Goal: Task Accomplishment & Management: Complete application form

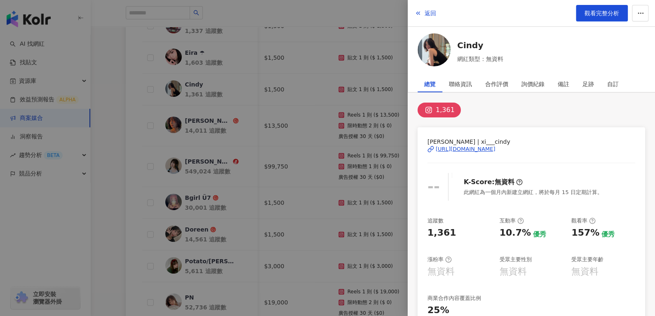
scroll to position [0, 348]
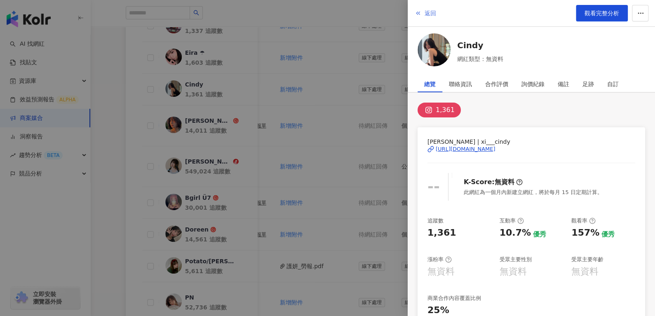
click at [436, 8] on button "返回" at bounding box center [425, 13] width 22 height 16
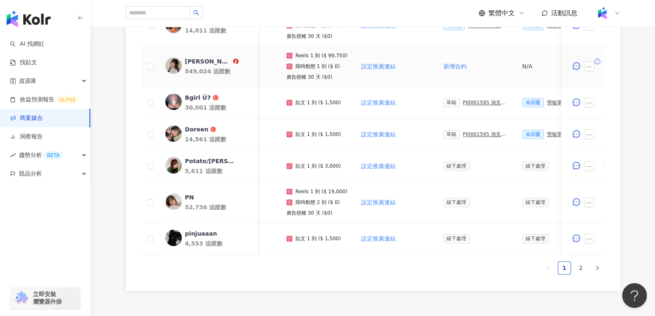
scroll to position [0, 52]
drag, startPoint x: 326, startPoint y: 54, endPoint x: 340, endPoint y: 54, distance: 14.0
click at [340, 54] on p "Reels 1 則 ($ 99,750)" at bounding box center [322, 56] width 52 height 6
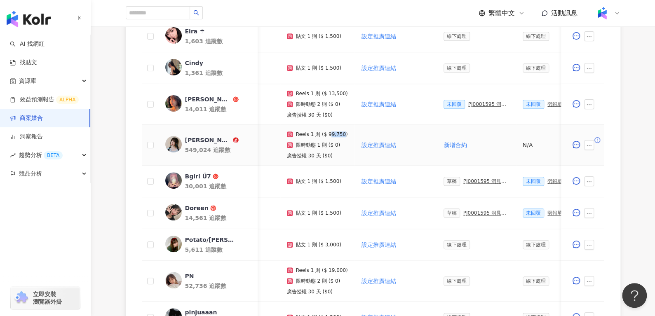
scroll to position [312, 0]
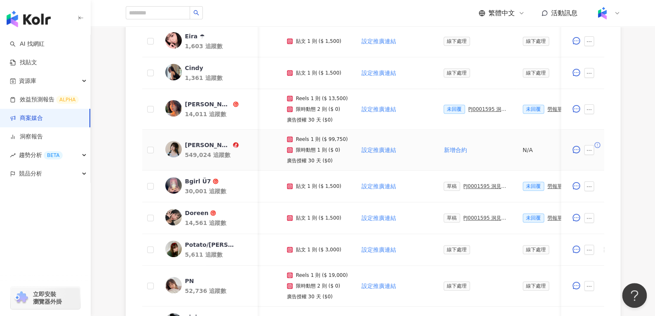
click at [327, 160] on p "廣告授權 30 天 ($0)" at bounding box center [310, 161] width 46 height 6
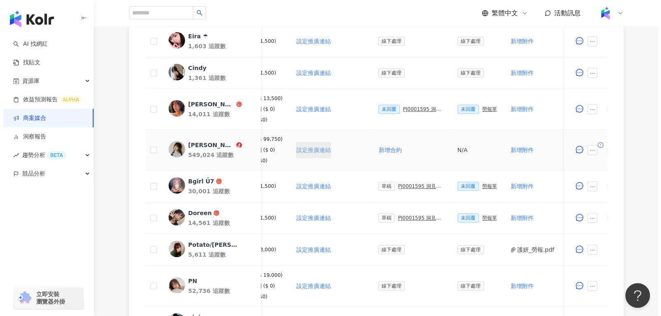
scroll to position [0, 121]
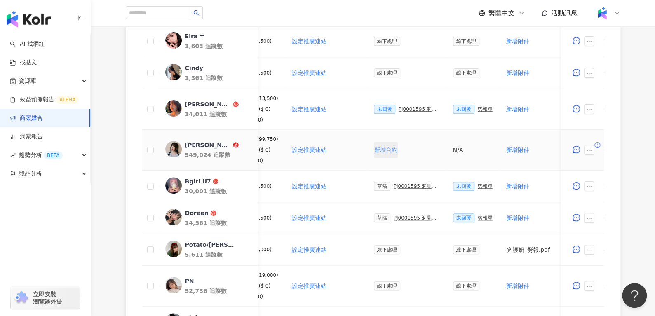
click at [385, 147] on span "新增合約" at bounding box center [385, 150] width 23 height 7
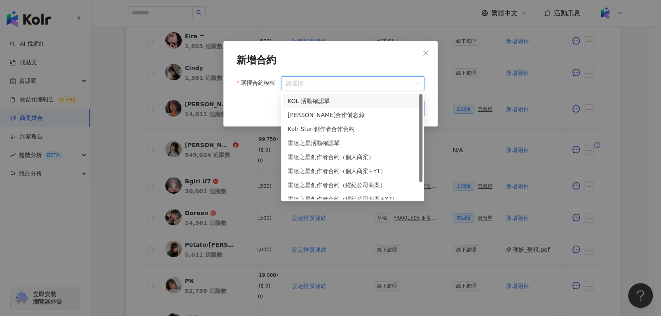
click at [307, 77] on input "選擇合約模板" at bounding box center [353, 83] width 134 height 13
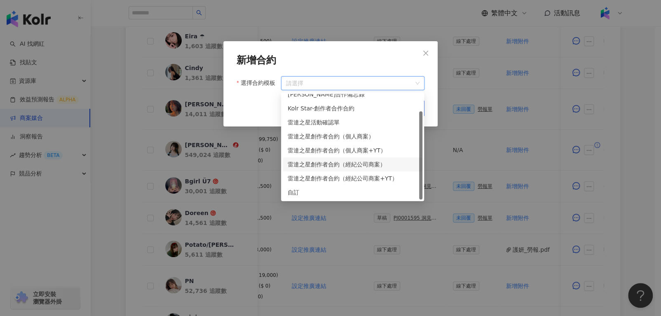
click at [381, 161] on div "雷達之星創作者合約（經紀公司商案）" at bounding box center [353, 164] width 130 height 9
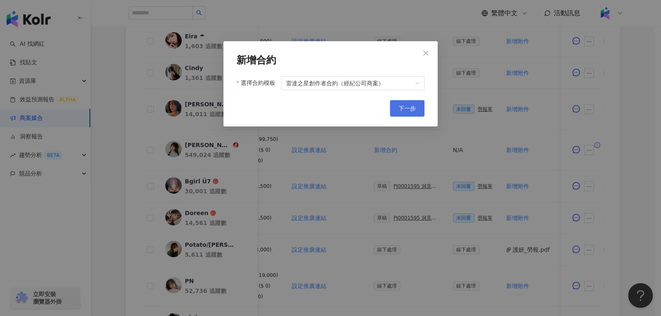
click at [403, 108] on span "下一步" at bounding box center [407, 108] width 17 height 7
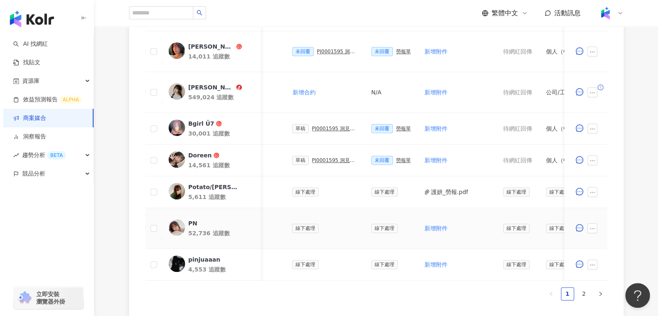
scroll to position [369, 0]
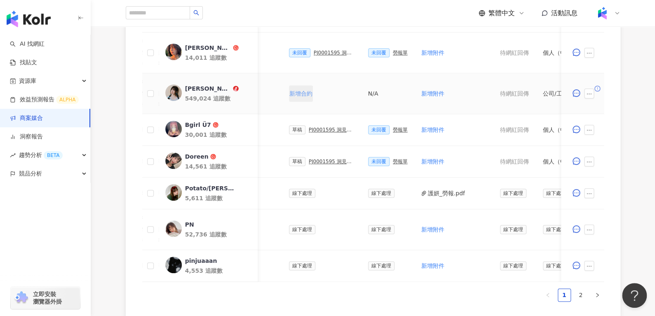
click at [298, 90] on span "新增合約" at bounding box center [300, 93] width 23 height 7
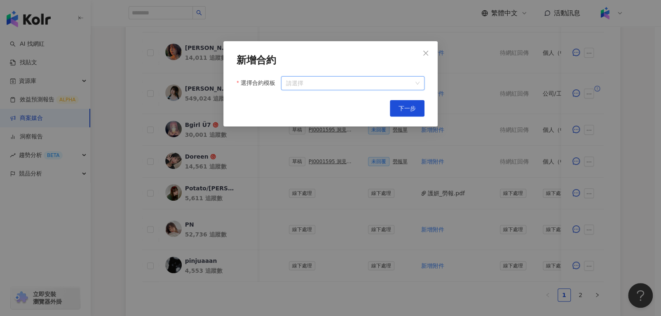
click at [382, 80] on input "選擇合約模板" at bounding box center [353, 83] width 134 height 13
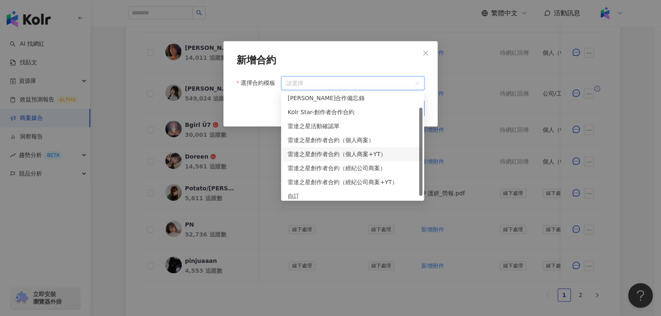
scroll to position [16, 0]
click at [371, 169] on div "雷達之星創作者合約（經紀公司商案）" at bounding box center [353, 168] width 130 height 9
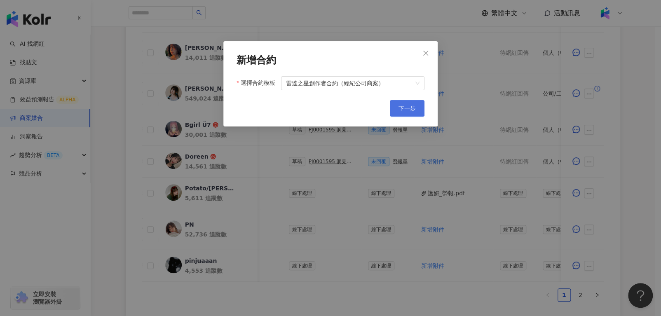
click at [410, 105] on span "下一步" at bounding box center [407, 108] width 17 height 7
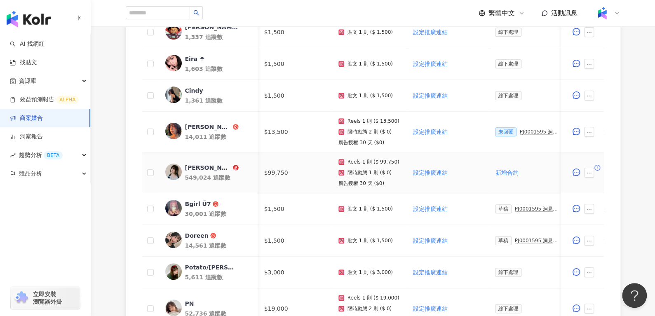
scroll to position [0, 103]
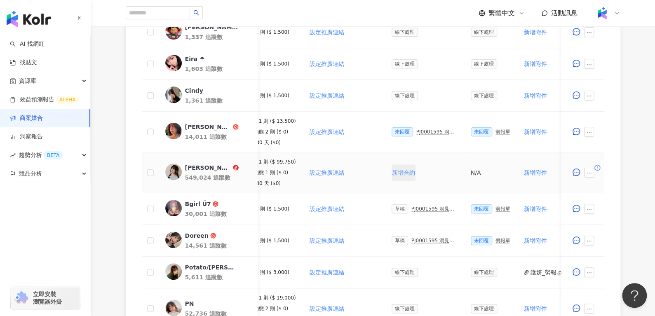
click at [402, 169] on span "新增合約" at bounding box center [403, 172] width 23 height 7
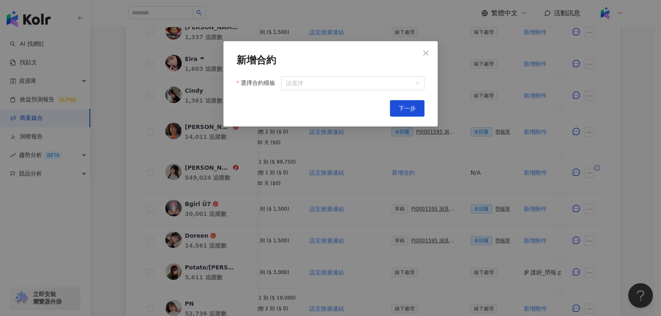
click at [312, 91] on div "新增合約 選擇合約模板 請選擇 Cancel 下一步" at bounding box center [330, 83] width 214 height 85
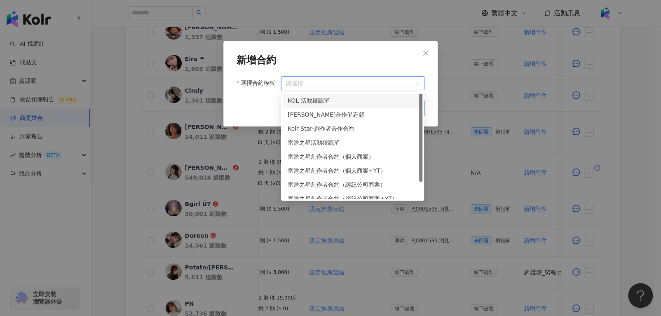
click at [321, 83] on input "選擇合約模板" at bounding box center [353, 83] width 134 height 13
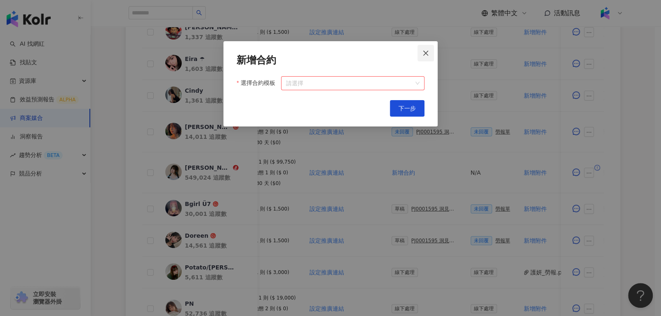
click at [420, 48] on button "Close" at bounding box center [426, 53] width 16 height 16
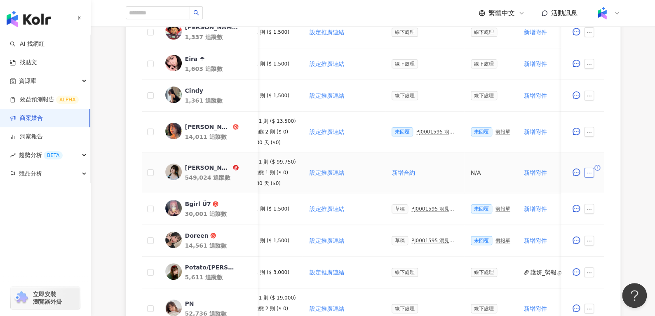
click at [591, 168] on button "button" at bounding box center [589, 173] width 10 height 10
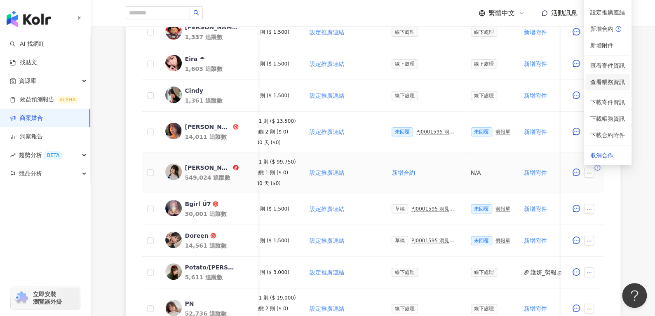
click at [600, 78] on span "查看帳務資訊" at bounding box center [607, 82] width 35 height 9
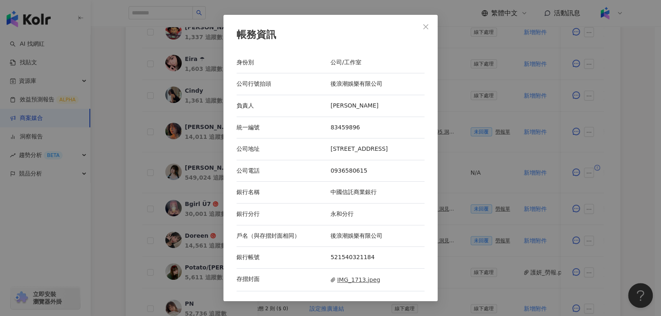
click at [344, 278] on span "IMG_1713.jpeg" at bounding box center [355, 279] width 49 height 9
click at [425, 27] on icon "close" at bounding box center [426, 27] width 7 height 7
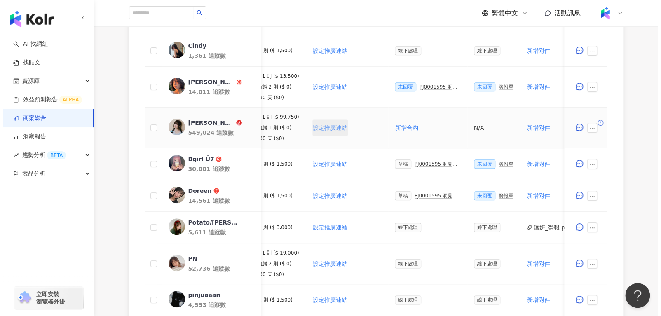
scroll to position [337, 0]
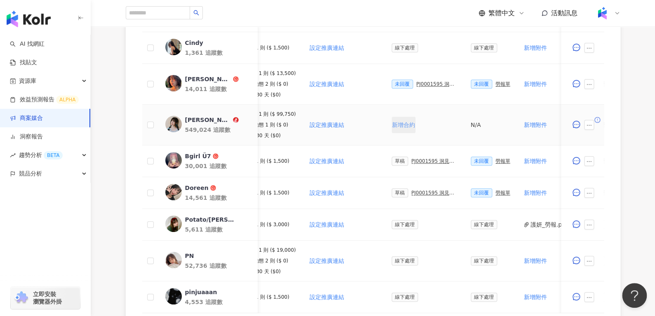
click at [405, 127] on span "新增合約" at bounding box center [403, 125] width 23 height 7
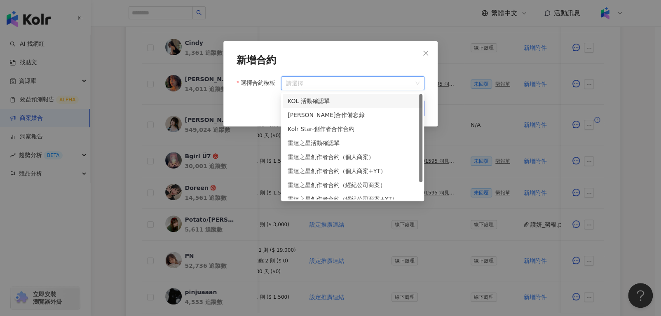
click at [339, 83] on input "選擇合約模板" at bounding box center [353, 83] width 134 height 13
click at [331, 143] on div "雷達之星活動確認單" at bounding box center [353, 143] width 130 height 9
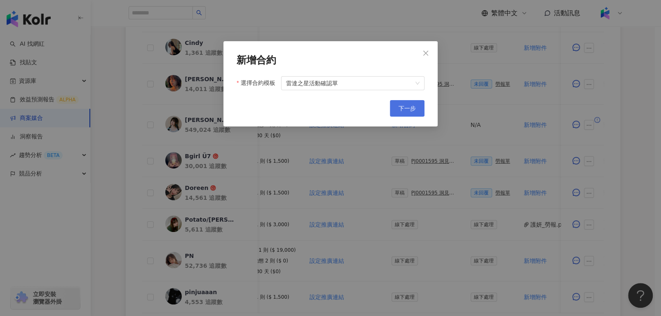
click at [412, 112] on span "下一步" at bounding box center [407, 108] width 17 height 7
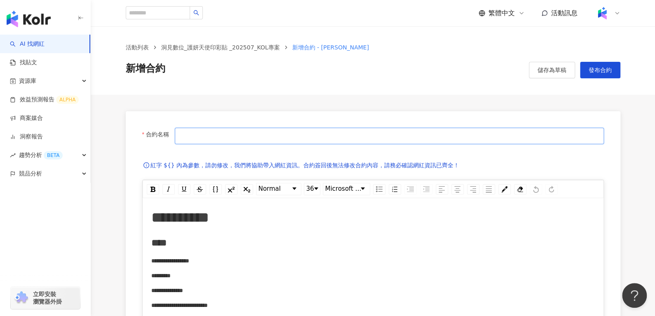
click at [264, 140] on input "合約名稱" at bounding box center [389, 136] width 429 height 16
type input "**********"
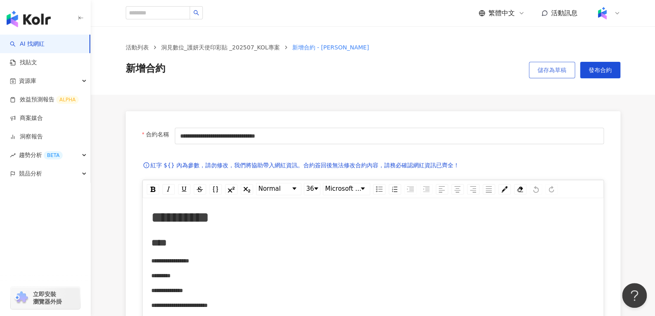
click at [543, 77] on button "儲存為草稿" at bounding box center [552, 70] width 46 height 16
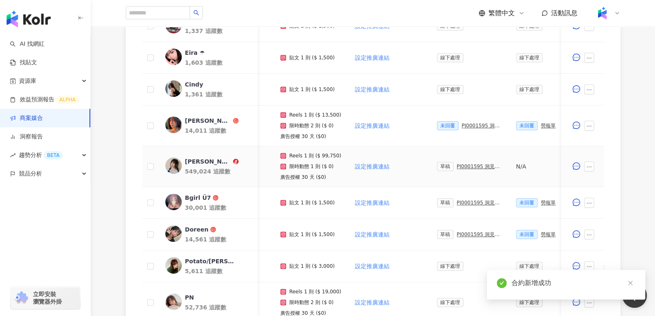
scroll to position [0, 62]
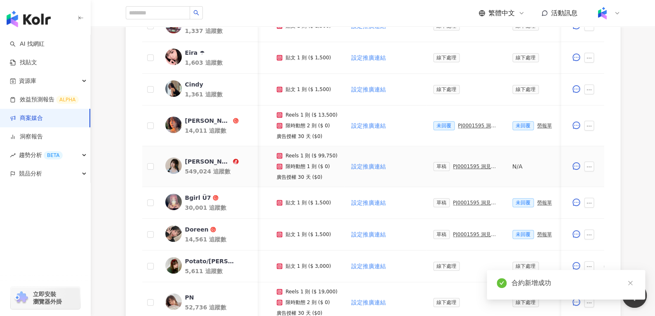
click at [464, 165] on div "PJ0001595 洞⾒數位_護妍天使印彩貼 _202507_KOL專案" at bounding box center [476, 167] width 46 height 6
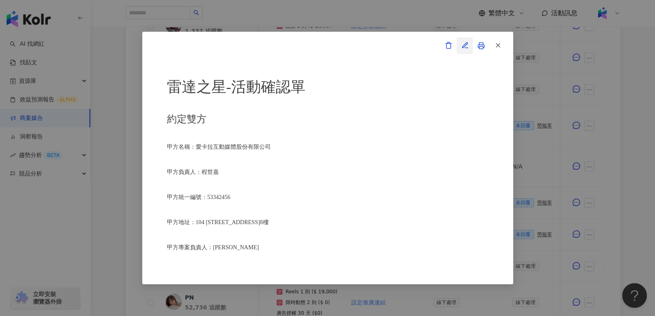
click at [466, 44] on icon "button" at bounding box center [464, 45] width 5 height 5
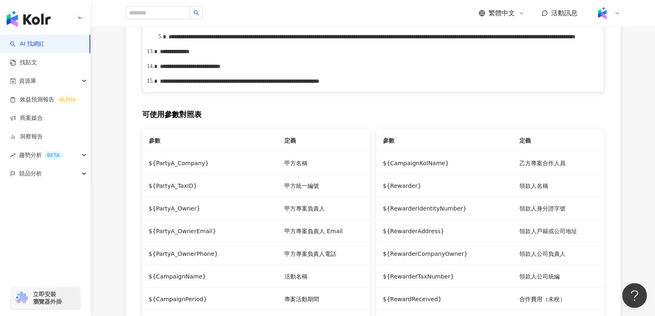
scroll to position [731, 0]
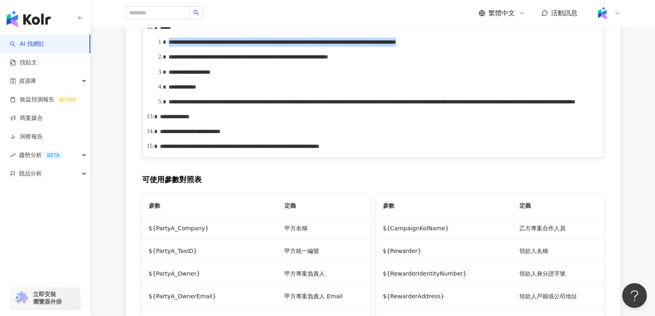
drag, startPoint x: 338, startPoint y: 134, endPoint x: 169, endPoint y: 125, distance: 169.3
click at [169, 47] on div "**********" at bounding box center [382, 42] width 427 height 9
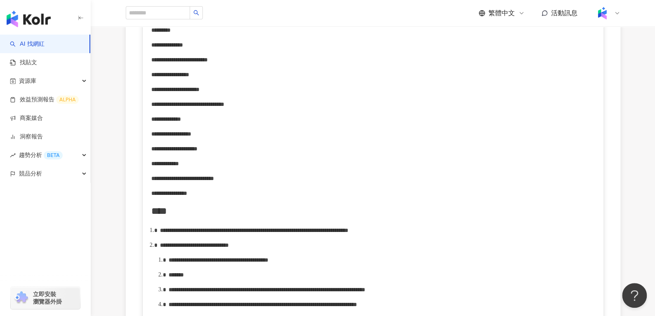
scroll to position [0, 0]
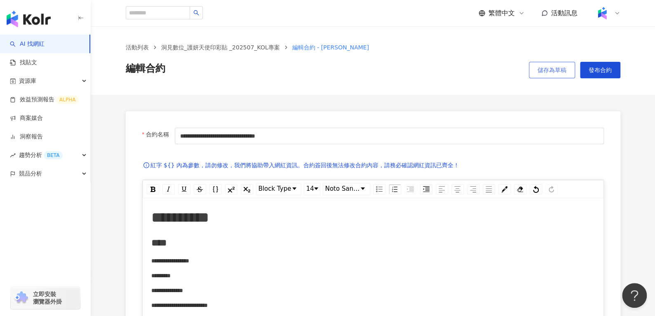
click at [541, 71] on span "儲存為草稿" at bounding box center [552, 70] width 29 height 7
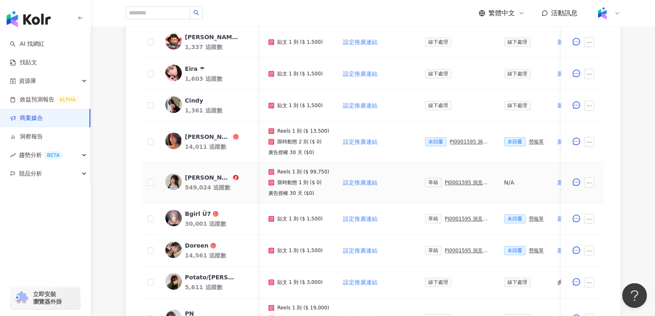
scroll to position [0, 71]
click at [205, 174] on div "黃琳媛 Aileen" at bounding box center [208, 178] width 46 height 8
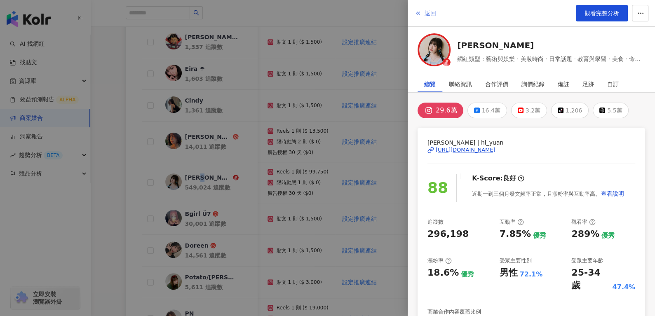
click at [433, 9] on button "返回" at bounding box center [425, 13] width 22 height 16
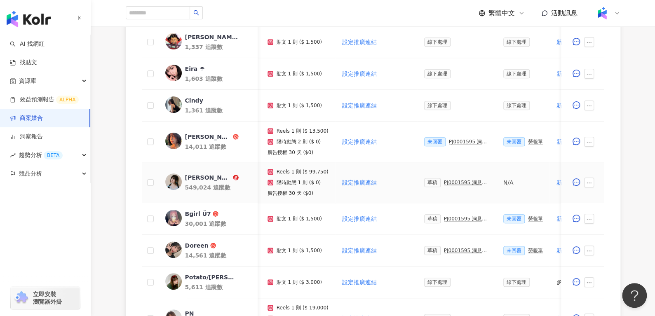
click at [451, 182] on div "PJ0001595 洞⾒數位_護妍天使印彩貼 _202507_KOL專案" at bounding box center [467, 183] width 46 height 6
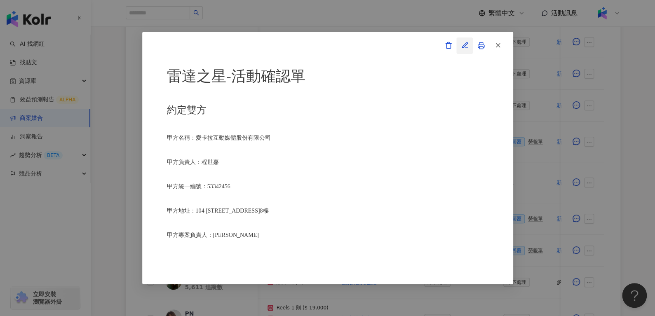
click at [461, 49] on span "button" at bounding box center [464, 45] width 7 height 9
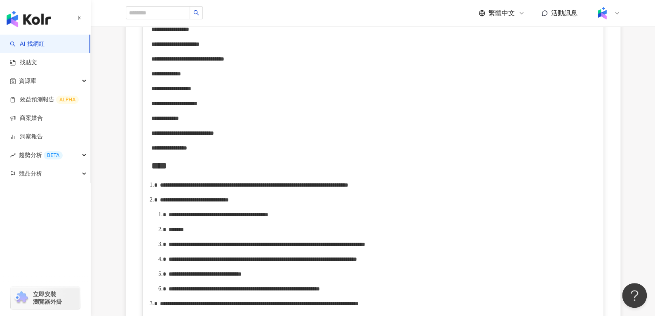
scroll to position [292, 0]
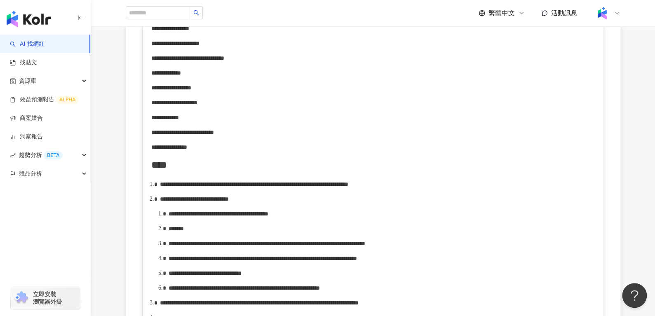
click at [277, 189] on div "**********" at bounding box center [377, 184] width 435 height 9
click at [260, 189] on div "**********" at bounding box center [377, 184] width 435 height 9
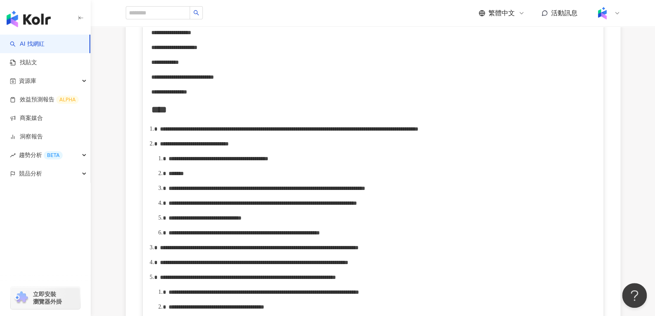
click at [229, 147] on span "**********" at bounding box center [194, 144] width 69 height 6
drag, startPoint x: 195, startPoint y: 166, endPoint x: 350, endPoint y: 164, distance: 154.2
click at [268, 162] on span "**********" at bounding box center [219, 159] width 100 height 6
click at [233, 162] on span "**********" at bounding box center [219, 159] width 81 height 6
click at [215, 179] on div "*******" at bounding box center [382, 173] width 427 height 9
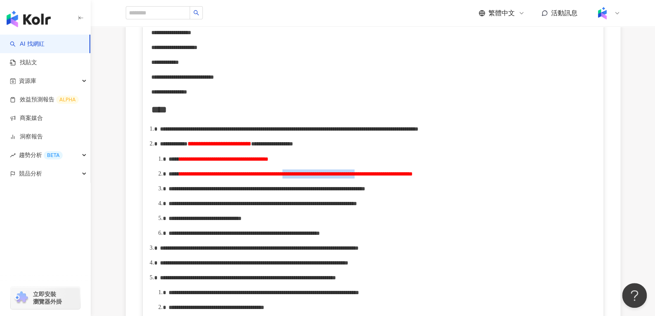
drag, startPoint x: 418, startPoint y: 184, endPoint x: 515, endPoint y: 187, distance: 96.5
click at [515, 179] on div "**********" at bounding box center [382, 173] width 427 height 9
drag, startPoint x: 233, startPoint y: 136, endPoint x: 344, endPoint y: 139, distance: 111.4
click at [344, 134] on div "**********" at bounding box center [377, 129] width 435 height 9
click at [339, 177] on span "**********" at bounding box center [258, 174] width 159 height 6
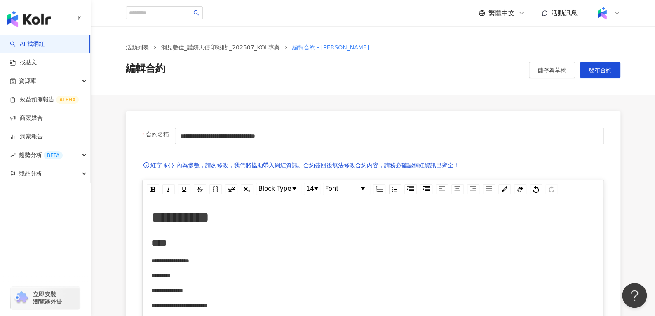
scroll to position [75, 0]
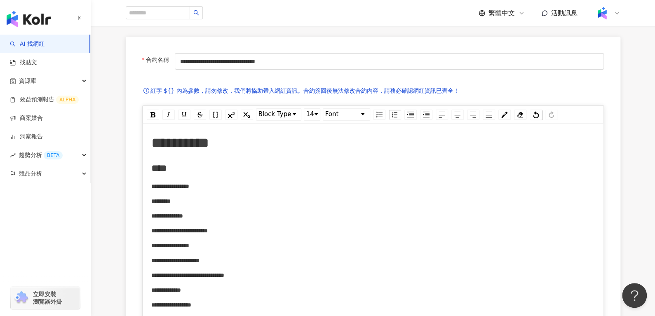
click at [536, 112] on img "rdw-history-control" at bounding box center [536, 114] width 6 height 7
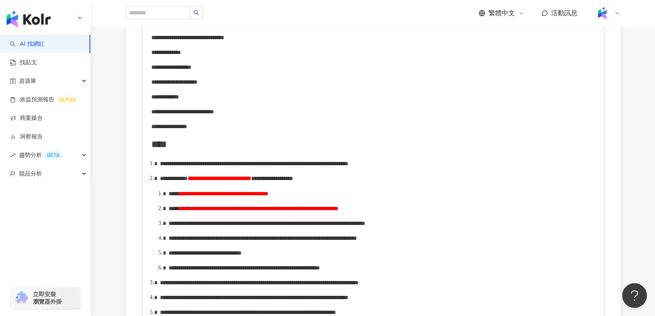
scroll to position [379, 0]
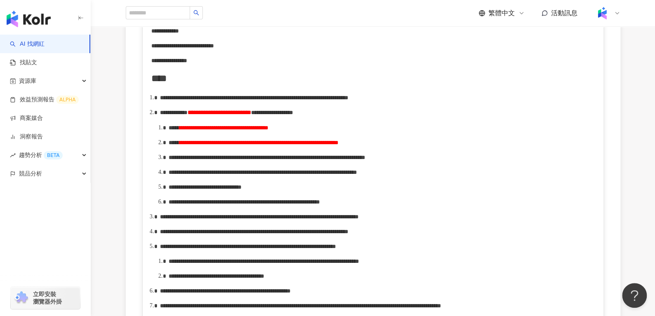
click at [339, 146] on span "**********" at bounding box center [258, 143] width 159 height 6
click at [415, 147] on div "**********" at bounding box center [382, 142] width 427 height 9
drag, startPoint x: 188, startPoint y: 178, endPoint x: 217, endPoint y: 179, distance: 29.3
click at [216, 160] on span "**********" at bounding box center [267, 158] width 197 height 6
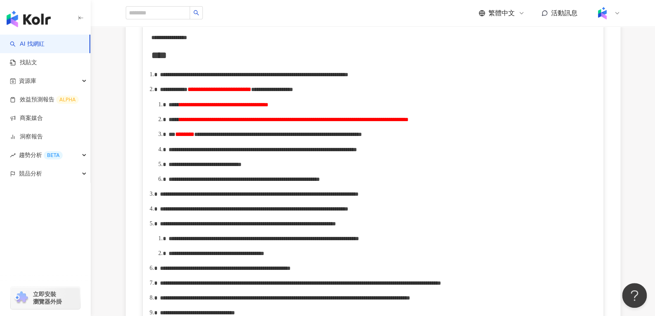
scroll to position [403, 0]
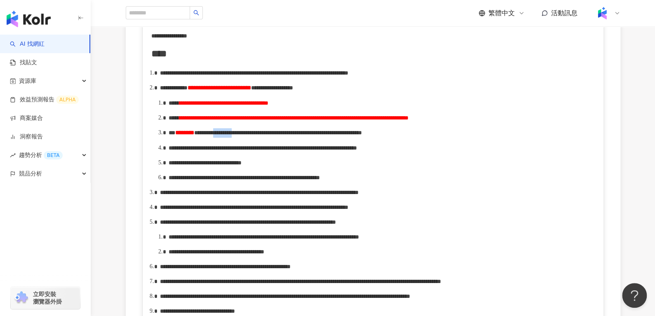
drag, startPoint x: 286, startPoint y: 153, endPoint x: 326, endPoint y: 153, distance: 40.0
click at [326, 136] on span "**********" at bounding box center [278, 133] width 168 height 6
drag, startPoint x: 327, startPoint y: 153, endPoint x: 283, endPoint y: 152, distance: 43.7
click at [283, 136] on span "**********" at bounding box center [278, 133] width 168 height 6
copy span "**********"
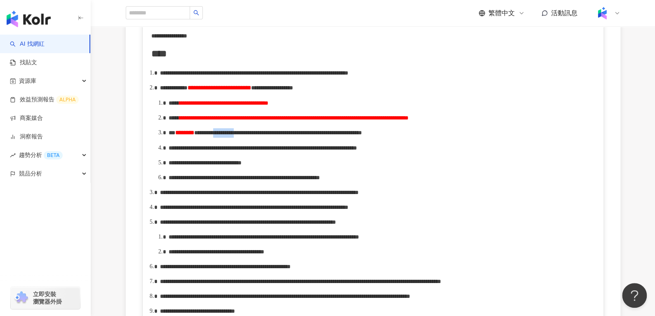
scroll to position [431, 0]
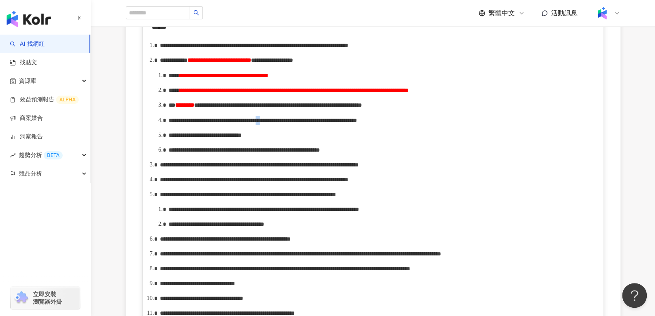
drag, startPoint x: 409, startPoint y: 150, endPoint x: 421, endPoint y: 151, distance: 12.8
click at [357, 123] on span "**********" at bounding box center [263, 121] width 188 height 6
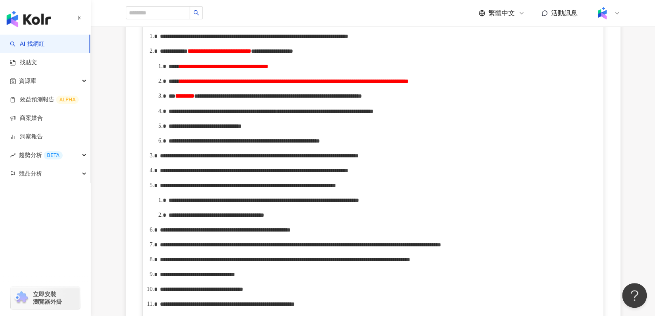
scroll to position [440, 0]
drag, startPoint x: 234, startPoint y: 62, endPoint x: 356, endPoint y: 60, distance: 122.1
click at [356, 56] on div "**********" at bounding box center [377, 51] width 435 height 9
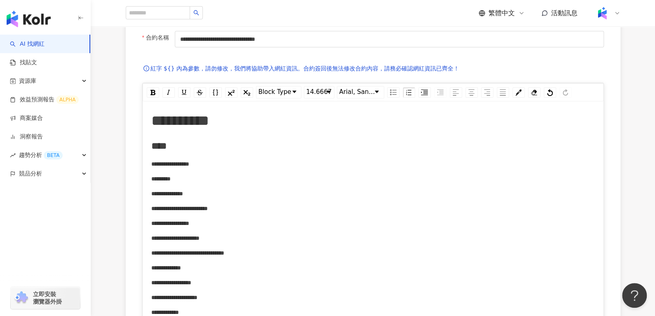
scroll to position [93, 0]
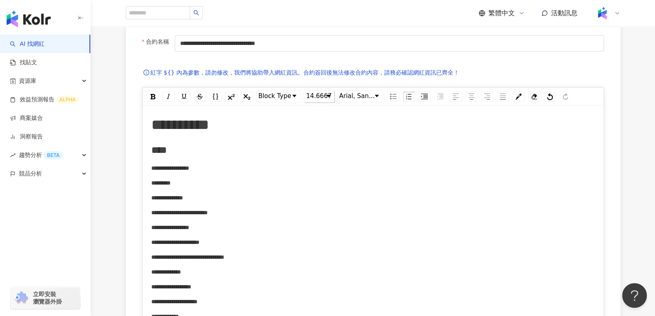
click at [322, 96] on span "14.6667" at bounding box center [319, 97] width 26 height 10
click at [318, 162] on li "14" at bounding box center [319, 159] width 28 height 10
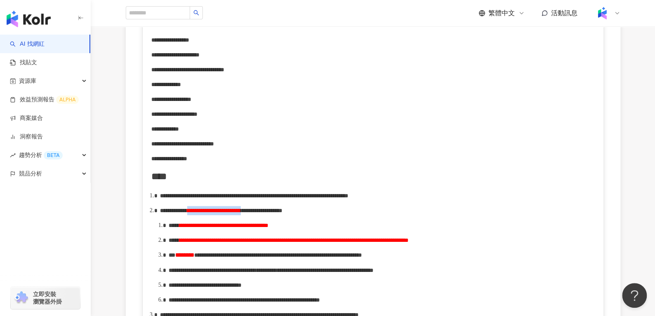
scroll to position [412, 0]
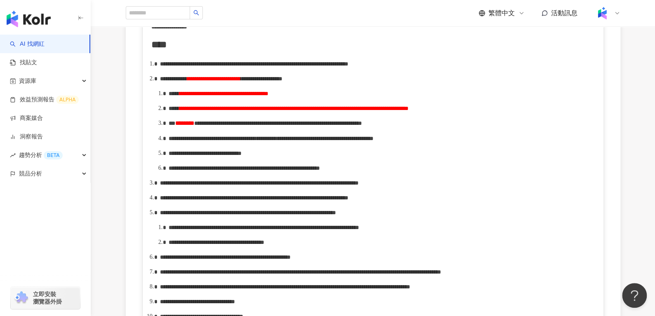
click at [256, 141] on span "**********" at bounding box center [212, 139] width 87 height 6
drag, startPoint x: 197, startPoint y: 102, endPoint x: 222, endPoint y: 104, distance: 24.9
click at [222, 96] on span "**********" at bounding box center [223, 94] width 89 height 6
copy span "*********"
click at [242, 156] on span "**********" at bounding box center [205, 153] width 73 height 6
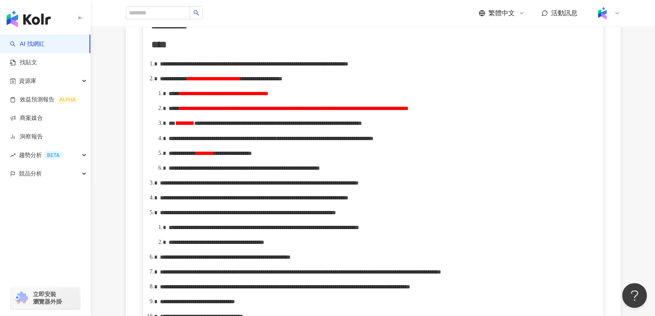
click at [308, 171] on span "**********" at bounding box center [244, 168] width 151 height 6
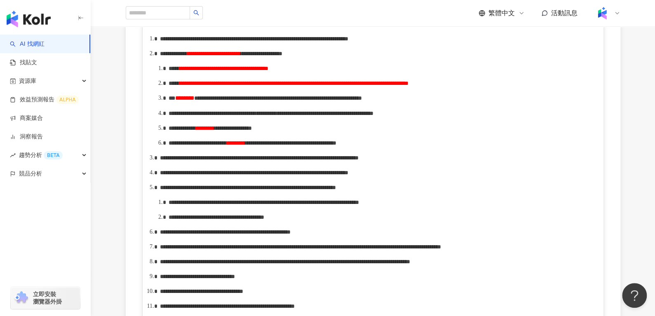
scroll to position [439, 0]
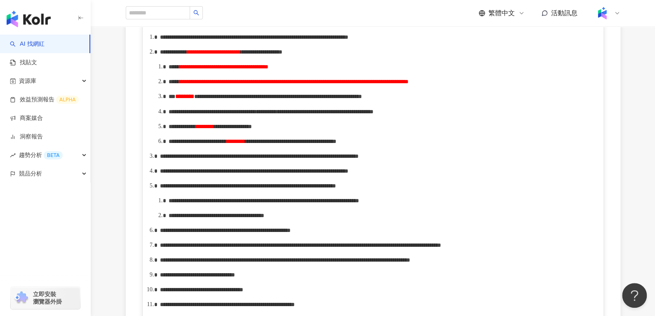
click at [336, 144] on span "**********" at bounding box center [290, 142] width 91 height 6
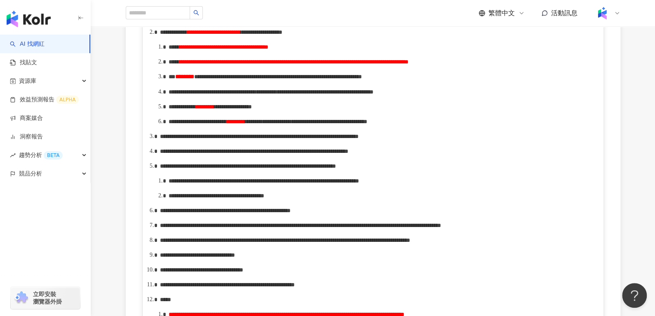
scroll to position [445, 0]
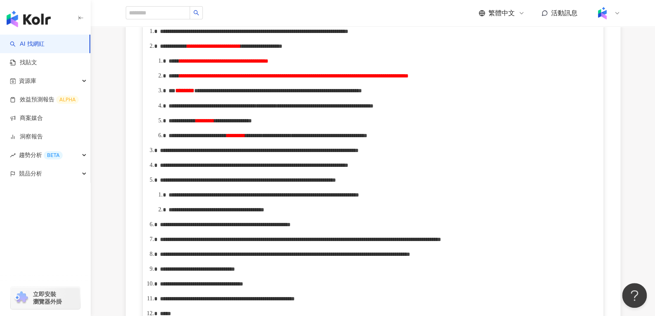
click at [259, 140] on div "**********" at bounding box center [382, 135] width 427 height 9
click at [239, 194] on ol "**********" at bounding box center [373, 232] width 444 height 410
click at [249, 140] on div "**********" at bounding box center [382, 135] width 427 height 9
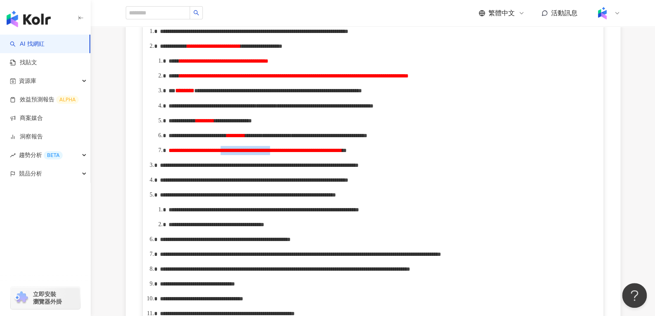
drag, startPoint x: 312, startPoint y: 201, endPoint x: 388, endPoint y: 199, distance: 76.3
click at [342, 153] on span "**********" at bounding box center [256, 151] width 174 height 6
drag, startPoint x: 466, startPoint y: 202, endPoint x: 527, endPoint y: 204, distance: 61.1
click at [527, 155] on div "**********" at bounding box center [382, 150] width 427 height 9
click at [283, 234] on ol "**********" at bounding box center [373, 239] width 444 height 425
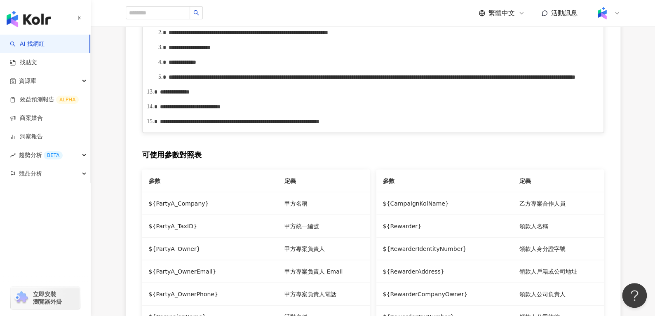
scroll to position [772, 0]
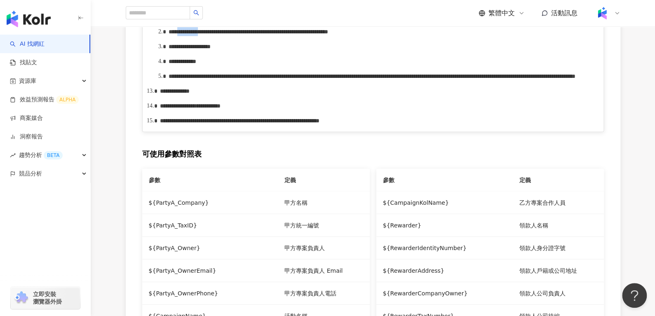
drag, startPoint x: 191, startPoint y: 144, endPoint x: 227, endPoint y: 145, distance: 35.5
click at [227, 34] on span "**********" at bounding box center [249, 31] width 160 height 6
drag, startPoint x: 190, startPoint y: 146, endPoint x: 239, endPoint y: 145, distance: 48.2
click at [239, 36] on div "**********" at bounding box center [382, 31] width 427 height 9
copy span "**********"
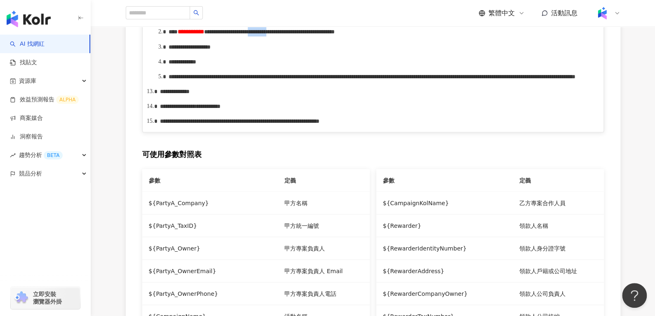
drag, startPoint x: 361, startPoint y: 145, endPoint x: 391, endPoint y: 147, distance: 30.6
click at [335, 34] on span "**********" at bounding box center [269, 31] width 131 height 6
drag, startPoint x: 394, startPoint y: 147, endPoint x: 360, endPoint y: 146, distance: 34.3
click at [335, 34] on span "**********" at bounding box center [269, 31] width 131 height 6
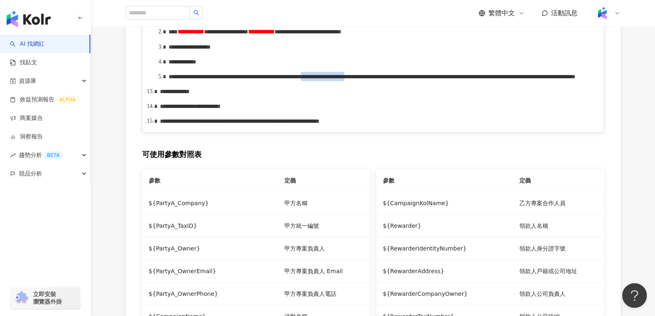
drag, startPoint x: 510, startPoint y: 191, endPoint x: 185, endPoint y: 200, distance: 325.0
click at [185, 79] on span "**********" at bounding box center [372, 76] width 407 height 6
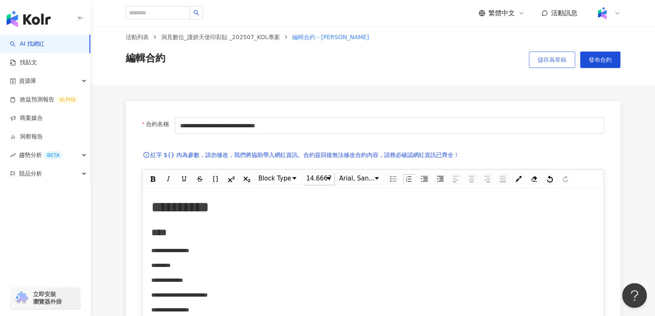
click at [541, 54] on button "儲存為草稿" at bounding box center [552, 60] width 46 height 16
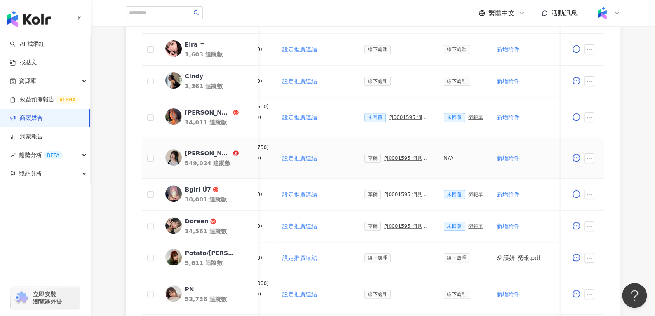
scroll to position [351, 0]
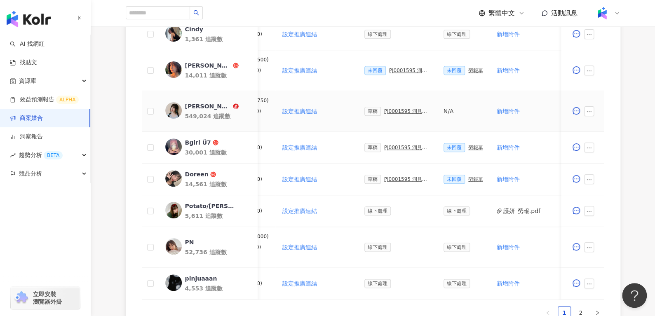
click at [408, 109] on div "PJ0001595 洞⾒數位_護妍天使印彩貼 _202507_KOL專案" at bounding box center [407, 111] width 46 height 6
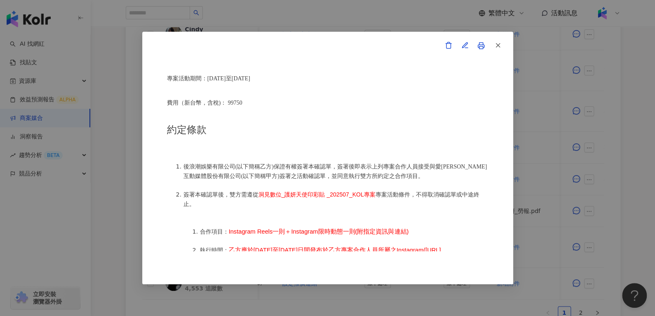
scroll to position [362, 0]
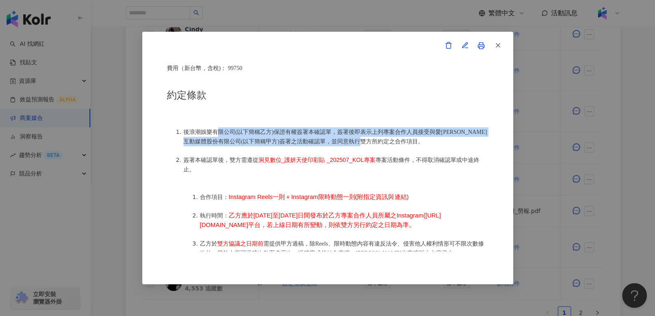
drag, startPoint x: 215, startPoint y: 122, endPoint x: 417, endPoint y: 134, distance: 202.4
click at [417, 134] on li "後浪潮娛樂有限公司(以下簡稱乙方)保證有權簽署本確認單，簽署後即表示上列專案合作人員接受與愛卡拉互動媒體股份有限公司(以下簡稱甲方)簽署之活動確認單，並同意執…" at bounding box center [335, 136] width 305 height 19
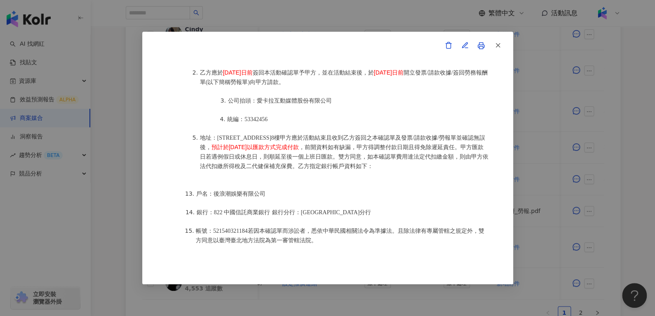
scroll to position [1034, 0]
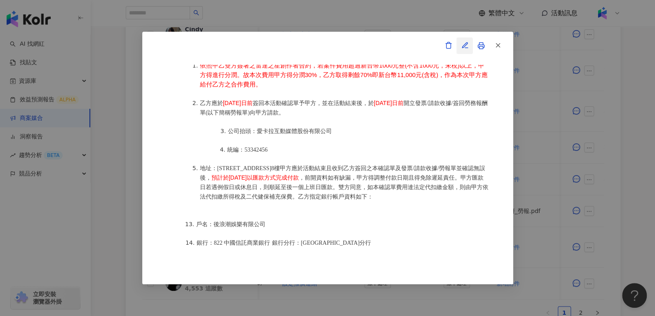
click at [461, 47] on icon "button" at bounding box center [464, 45] width 7 height 7
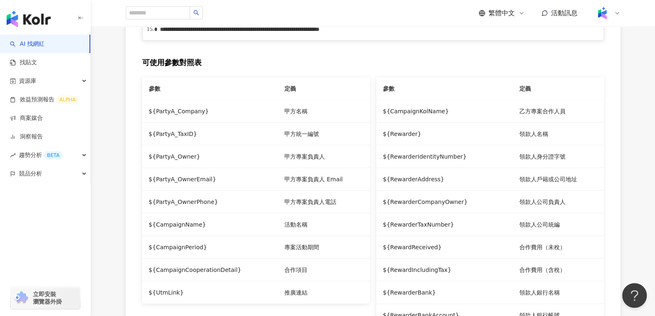
scroll to position [757, 0]
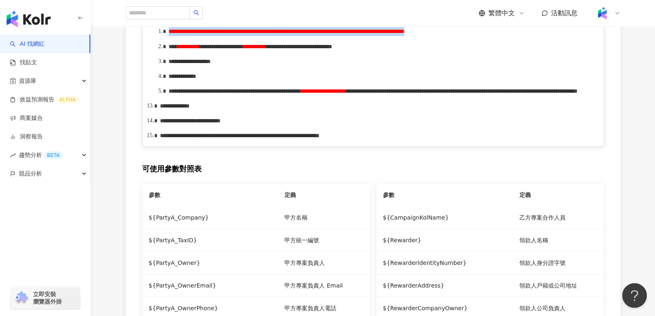
drag, startPoint x: 349, startPoint y: 149, endPoint x: 154, endPoint y: 134, distance: 195.6
click at [169, 36] on li "**********" at bounding box center [382, 31] width 427 height 9
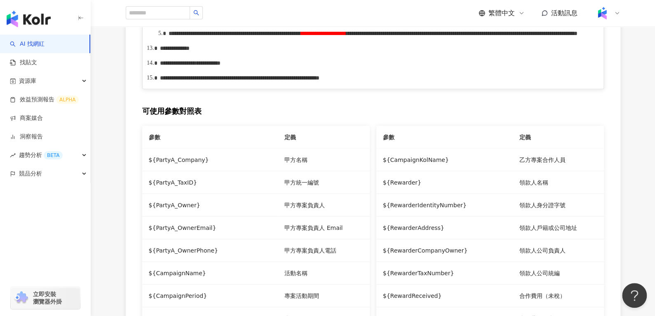
scroll to position [814, 0]
drag, startPoint x: 202, startPoint y: 91, endPoint x: 221, endPoint y: 90, distance: 19.0
paste div "rdw-editor"
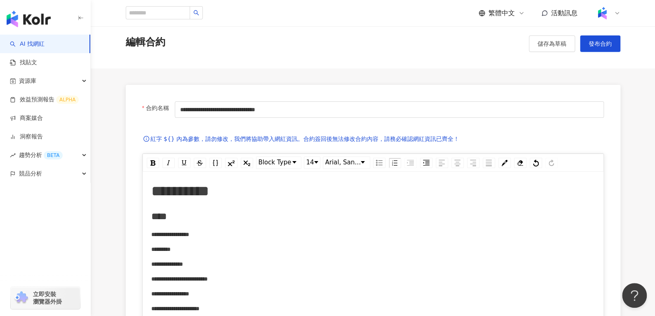
scroll to position [0, 0]
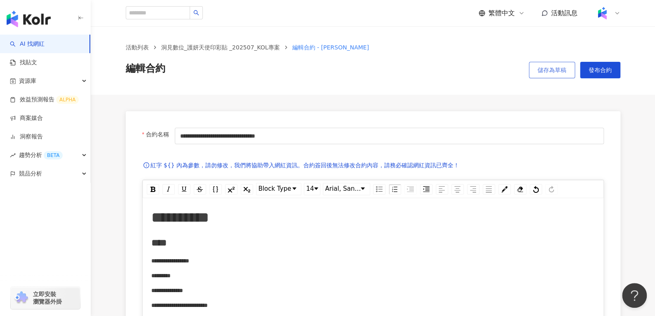
click at [555, 67] on span "儲存為草稿" at bounding box center [552, 70] width 29 height 7
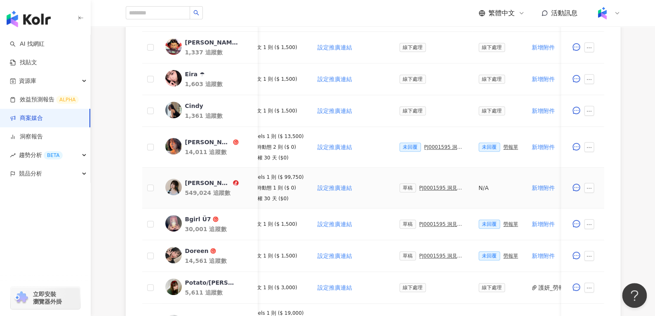
scroll to position [0, 100]
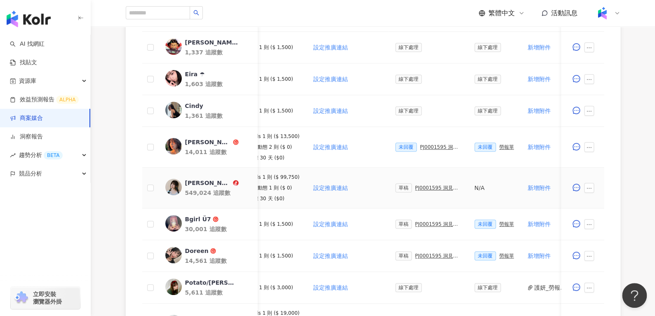
click at [437, 186] on div "PJ0001595 洞⾒數位_護妍天使印彩貼 _202507_KOL專案" at bounding box center [438, 188] width 46 height 6
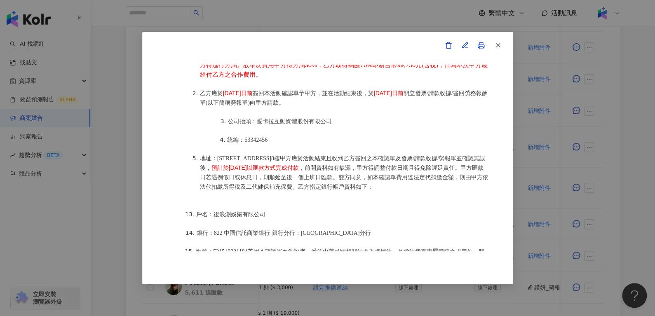
scroll to position [1064, 0]
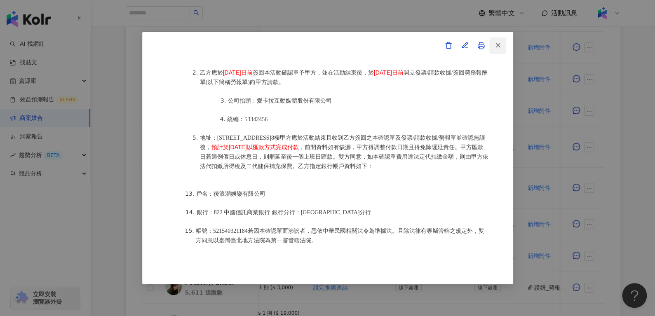
click at [499, 49] on icon "button" at bounding box center [497, 45] width 7 height 7
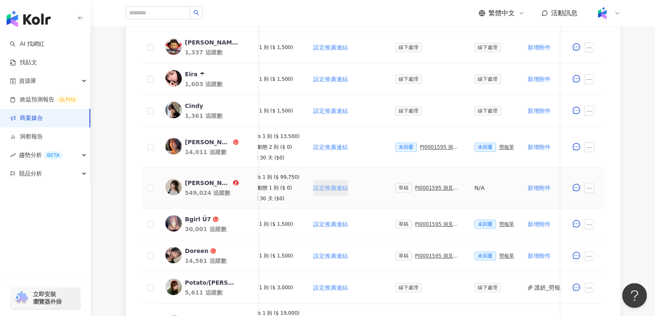
scroll to position [0, 90]
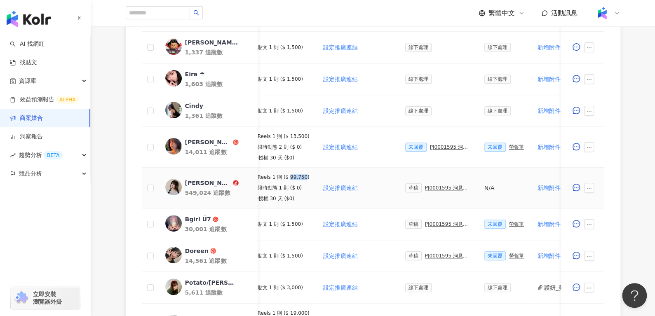
drag, startPoint x: 286, startPoint y: 175, endPoint x: 301, endPoint y: 176, distance: 15.8
click at [301, 176] on p "Reels 1 則 ($ 99,750)" at bounding box center [284, 177] width 52 height 6
copy p "99,750"
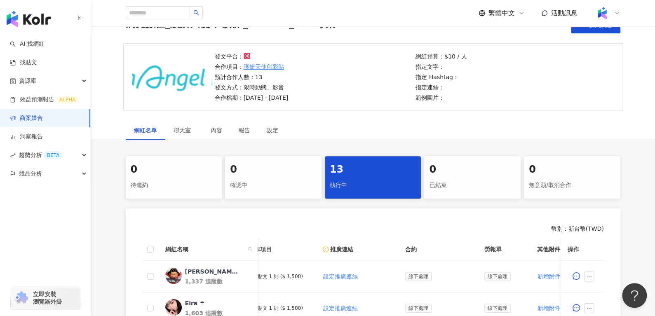
scroll to position [40, 0]
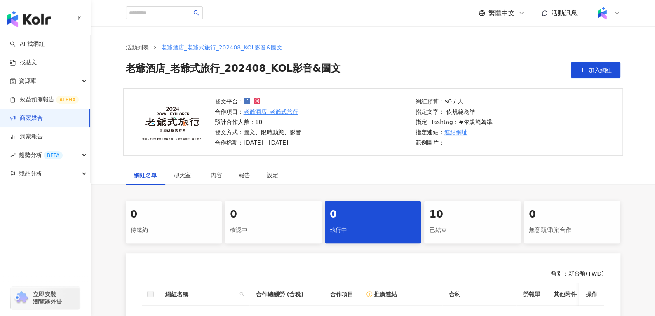
scroll to position [94, 0]
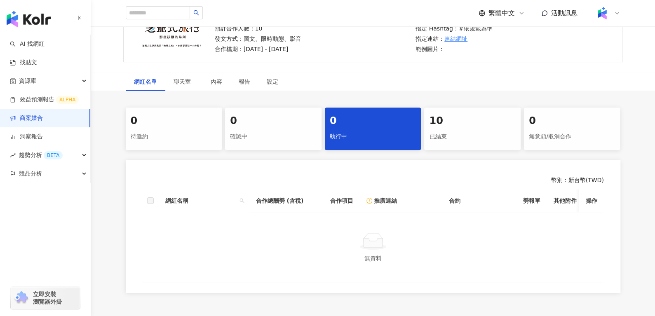
click at [450, 129] on div "10 已結束" at bounding box center [472, 129] width 96 height 42
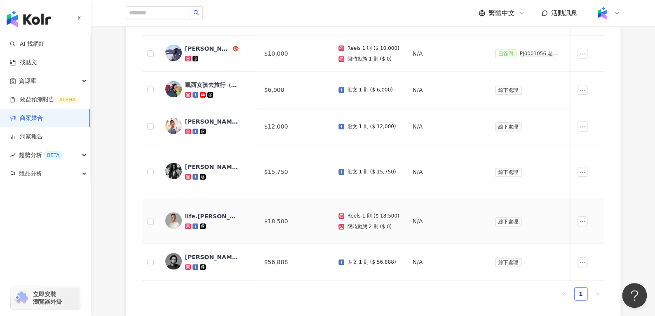
scroll to position [466, 0]
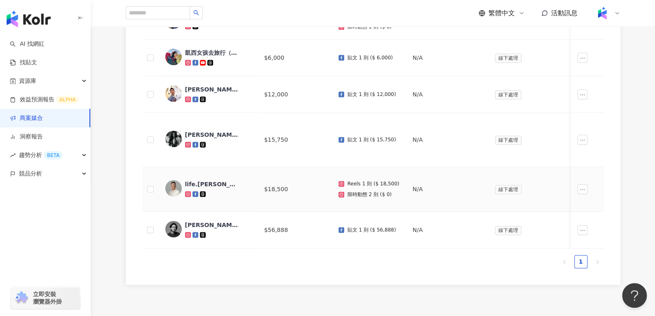
click at [191, 181] on div "life.adrian" at bounding box center [212, 184] width 54 height 8
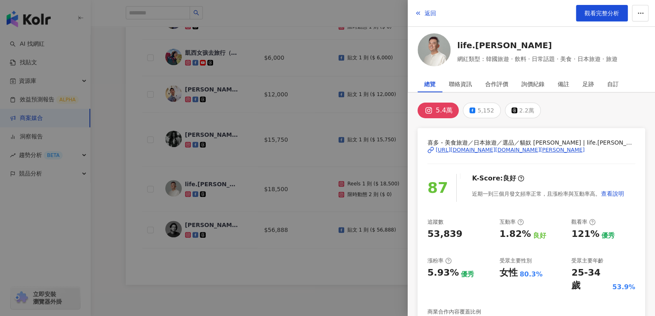
click at [190, 221] on div at bounding box center [327, 158] width 655 height 316
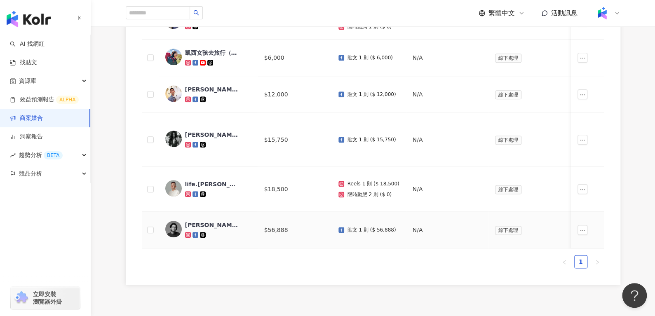
click at [190, 221] on div "陳德政" at bounding box center [212, 225] width 54 height 8
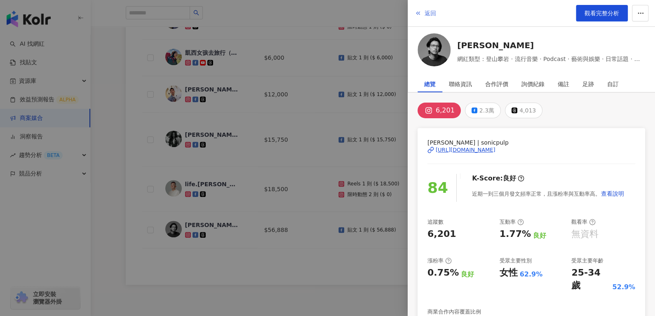
click at [426, 12] on span "返回" at bounding box center [431, 13] width 12 height 7
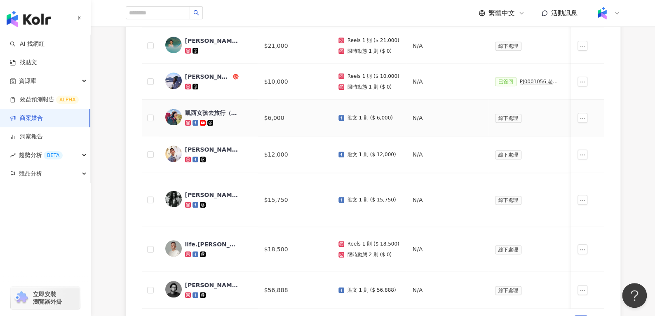
scroll to position [406, 0]
click at [190, 77] on div "Sarah" at bounding box center [208, 77] width 46 height 8
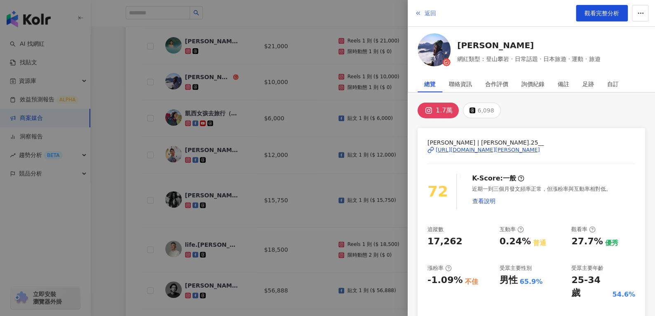
click at [428, 10] on span "返回" at bounding box center [431, 13] width 12 height 7
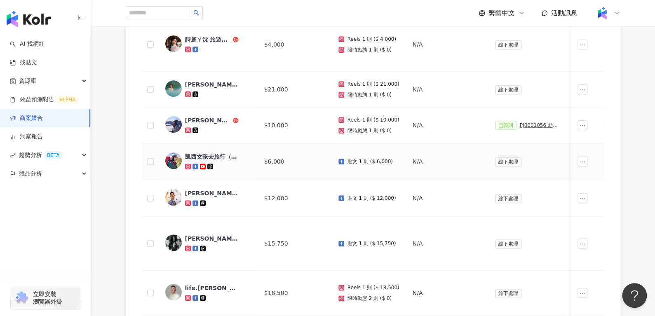
scroll to position [361, 0]
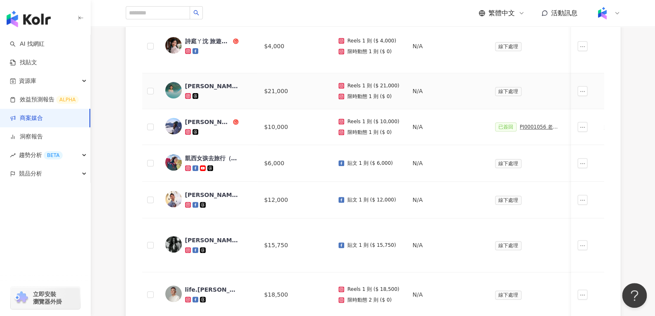
click at [195, 86] on div "盛芷芸" at bounding box center [212, 86] width 54 height 8
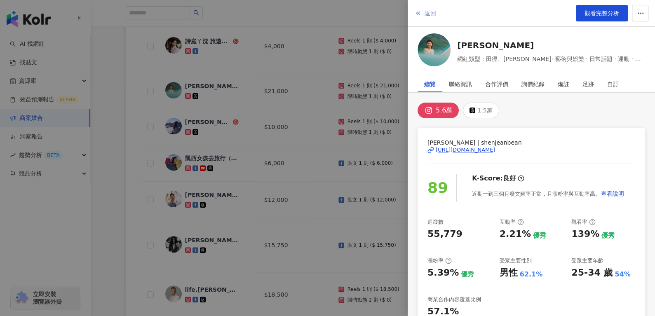
click at [428, 13] on span "返回" at bounding box center [431, 13] width 12 height 7
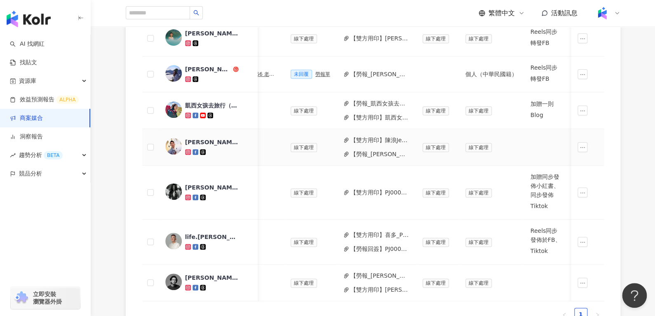
scroll to position [0, 197]
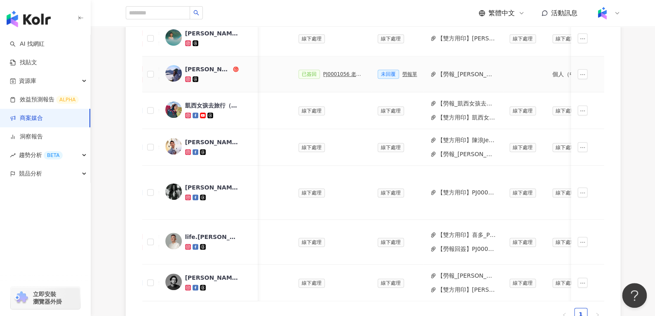
click at [327, 73] on div "PJ0001056 老爺酒店_老爺式旅行_202408_活動確認單" at bounding box center [343, 74] width 41 height 6
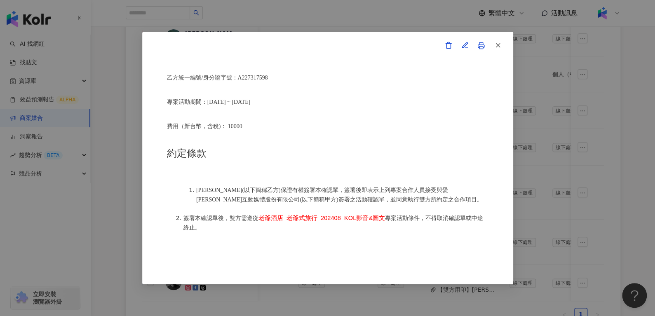
scroll to position [279, 0]
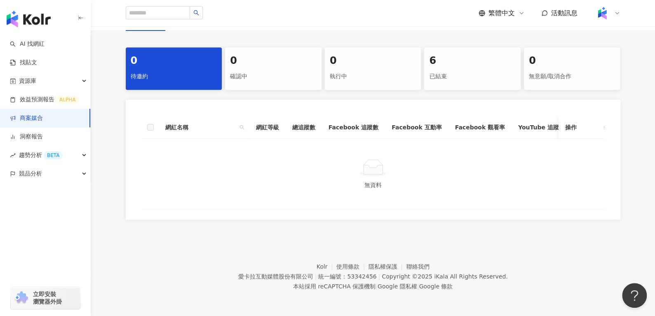
scroll to position [159, 0]
click at [446, 54] on div "6" at bounding box center [472, 61] width 87 height 14
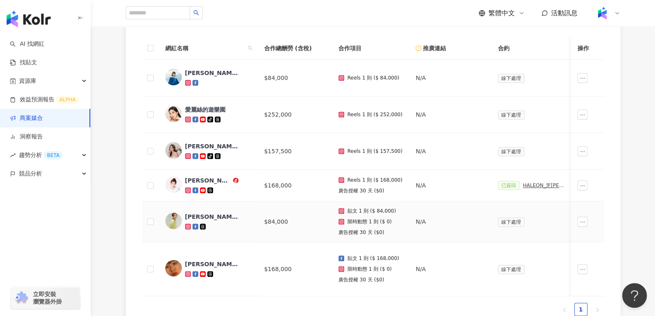
scroll to position [0, 156]
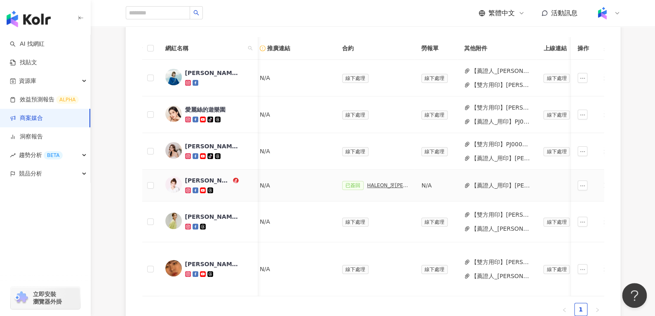
click at [372, 187] on div "HALEON_牙周適_新品上市_2024Q4_活動確認單" at bounding box center [387, 186] width 41 height 6
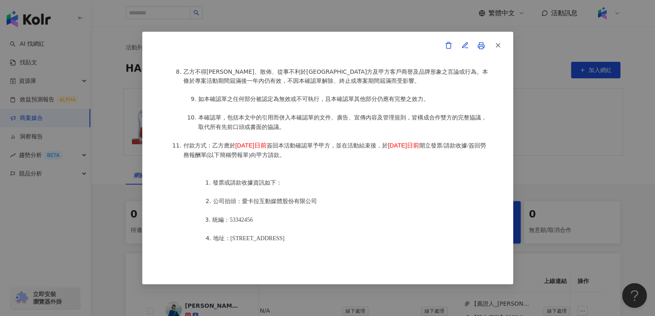
scroll to position [892, 0]
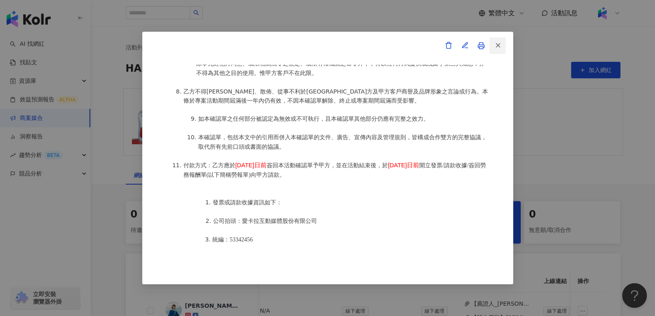
click at [496, 45] on icon "button" at bounding box center [497, 45] width 7 height 7
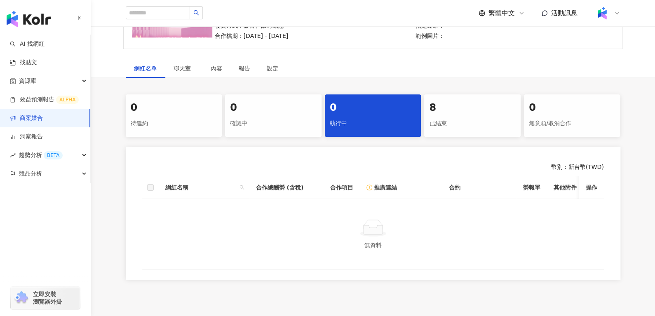
scroll to position [173, 0]
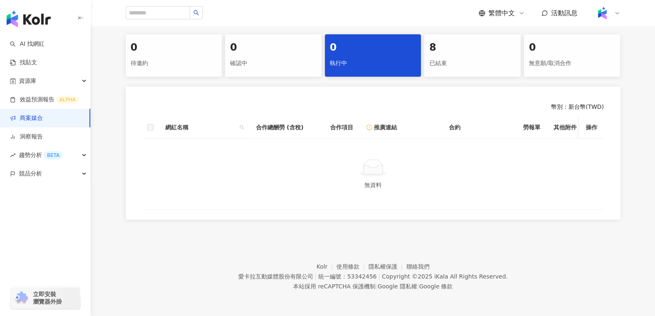
click at [453, 57] on div "已結束" at bounding box center [472, 63] width 87 height 14
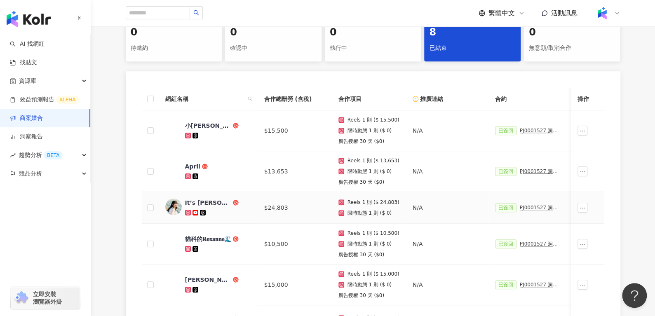
scroll to position [179, 0]
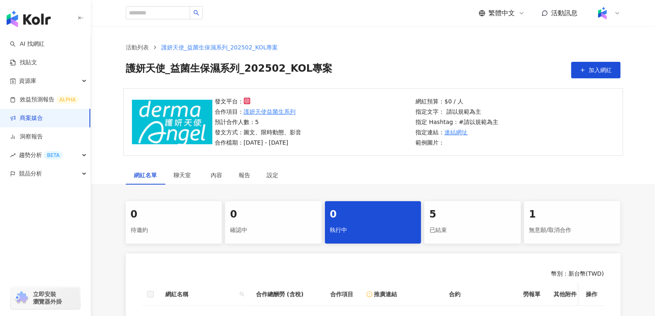
scroll to position [110, 0]
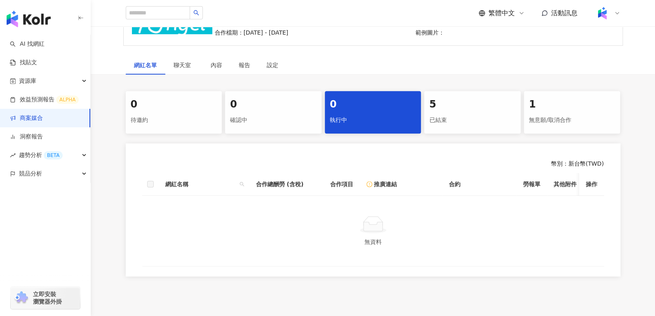
click at [461, 115] on div "已結束" at bounding box center [472, 120] width 87 height 14
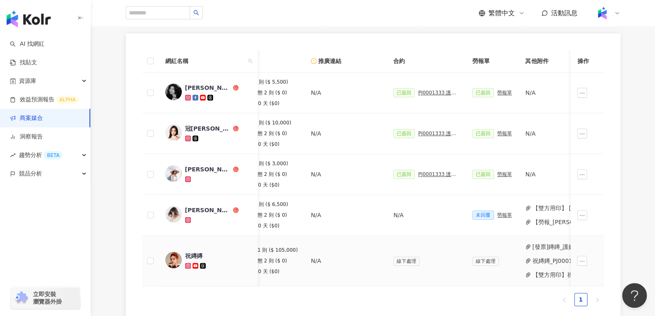
scroll to position [0, 104]
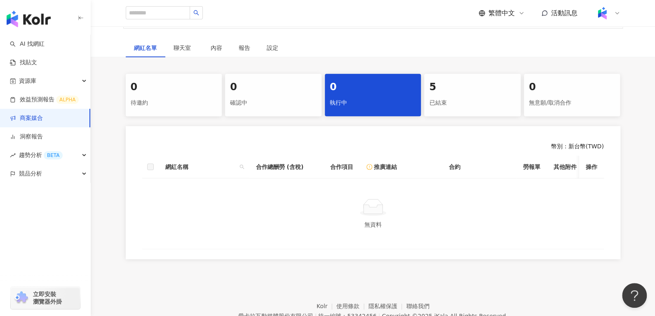
scroll to position [129, 0]
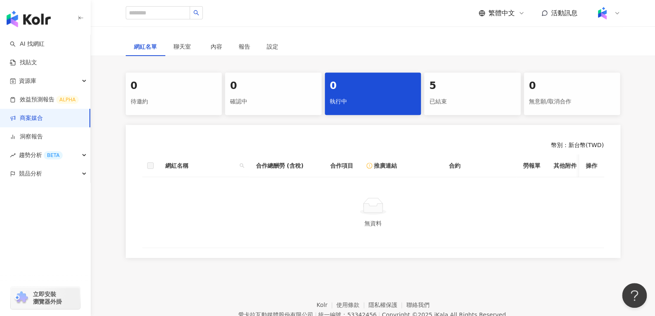
click at [443, 88] on div "5" at bounding box center [472, 86] width 87 height 14
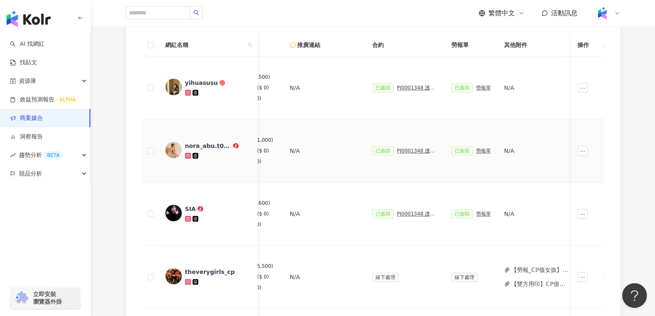
scroll to position [0, 123]
click at [408, 148] on div "PJ0001348 護妍天使_微晶貼_202502_活動確認單" at bounding box center [417, 151] width 41 height 6
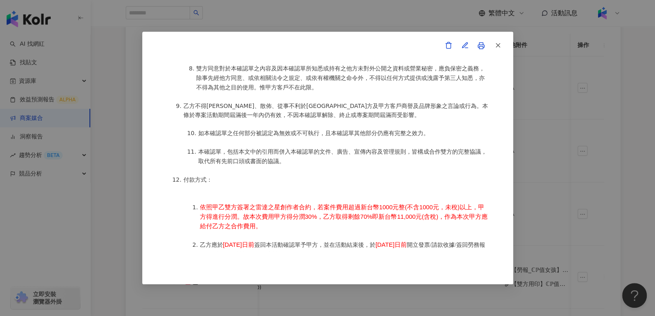
scroll to position [987, 0]
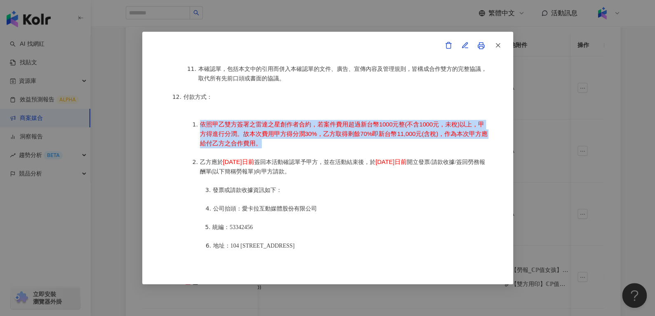
drag, startPoint x: 263, startPoint y: 139, endPoint x: 200, endPoint y: 121, distance: 65.9
click at [200, 121] on li "依照甲乙雙方簽署之雷達之星創作者合約，若案件費用超過新台幣1000元整(不含1000元，未稅)以上，甲方得進行分潤。故本次費用甲方得分潤30%，乙方取得剩餘7…" at bounding box center [344, 134] width 289 height 28
copy span "依照甲乙雙方簽署之雷達之星創作者合約，若案件費用超過新台幣1000元整(不含1000元，未稅)以上，甲方得進行分潤。故本次費用甲方得分潤30%，乙方取得剩餘7…"
click at [497, 41] on span "button" at bounding box center [497, 45] width 7 height 9
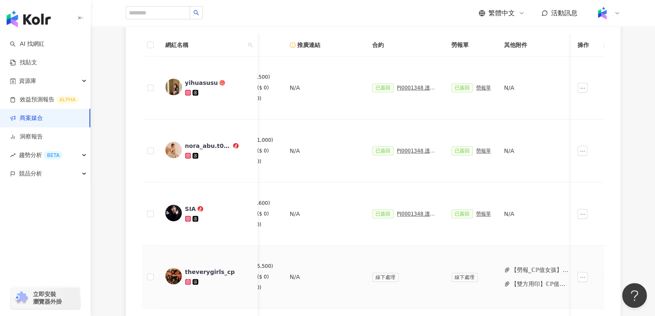
scroll to position [254, 0]
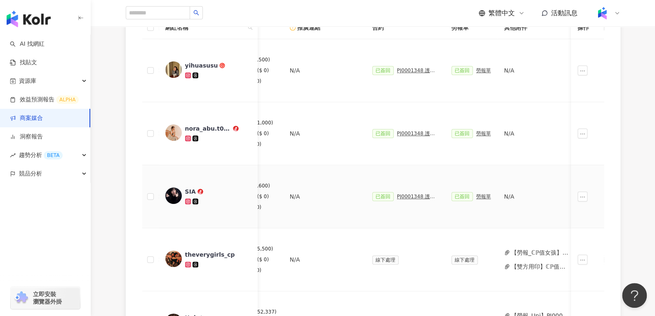
click at [398, 194] on div "PJ0001348 護妍天使_微晶貼_202502_活動確認單" at bounding box center [417, 197] width 41 height 6
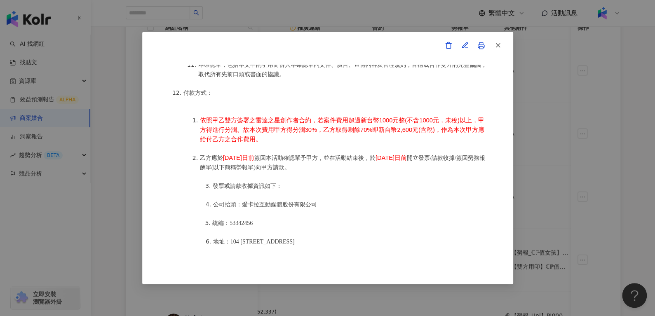
scroll to position [991, 0]
click at [496, 42] on icon "button" at bounding box center [497, 45] width 7 height 7
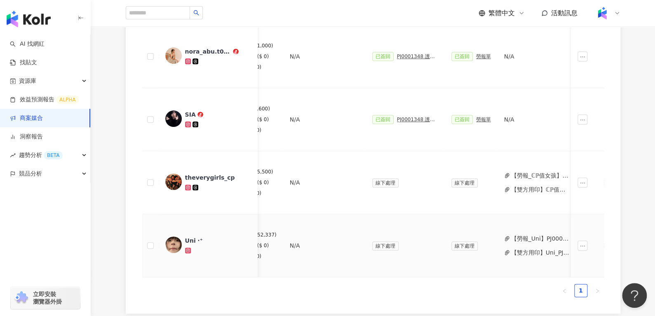
scroll to position [313, 0]
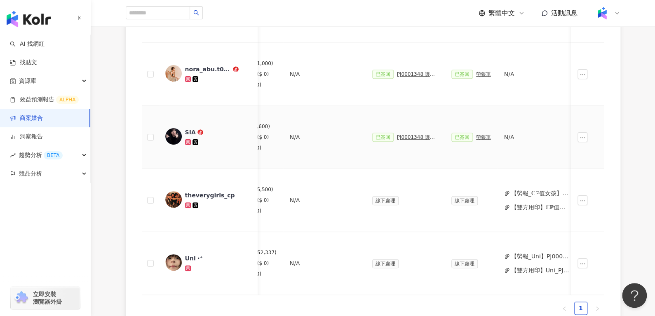
click at [401, 134] on div "PJ0001348 護妍天使_微晶貼_202502_活動確認單" at bounding box center [417, 137] width 41 height 6
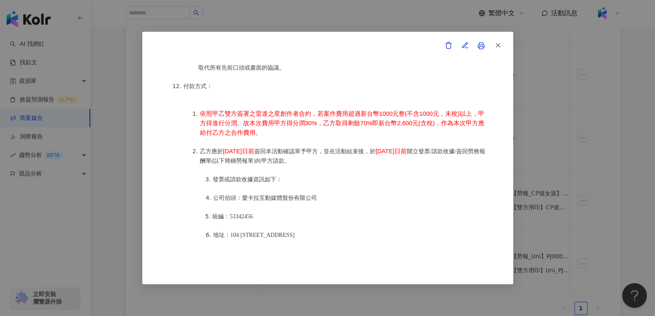
scroll to position [998, 0]
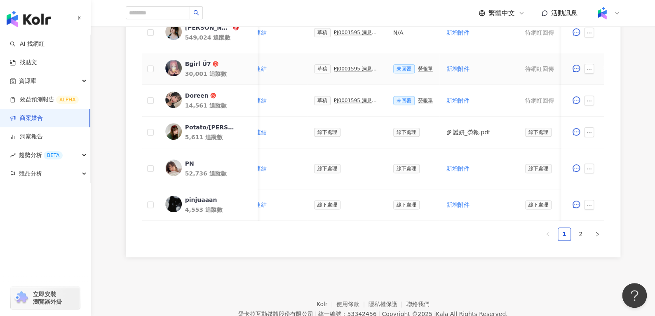
scroll to position [430, 0]
click at [587, 238] on li "2" at bounding box center [580, 233] width 13 height 13
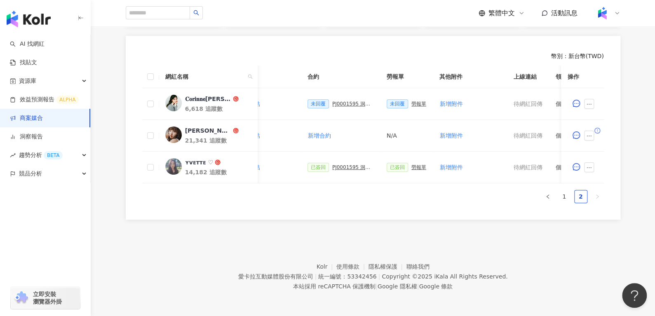
scroll to position [223, 0]
click at [190, 158] on div "ʏvᴇᴛᴛᴇ ♡" at bounding box center [199, 162] width 28 height 8
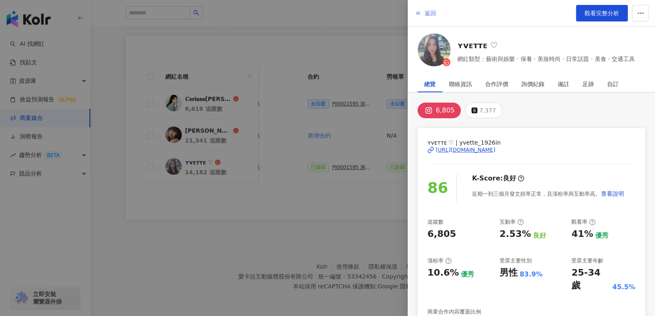
click at [427, 7] on button "返回" at bounding box center [425, 13] width 22 height 16
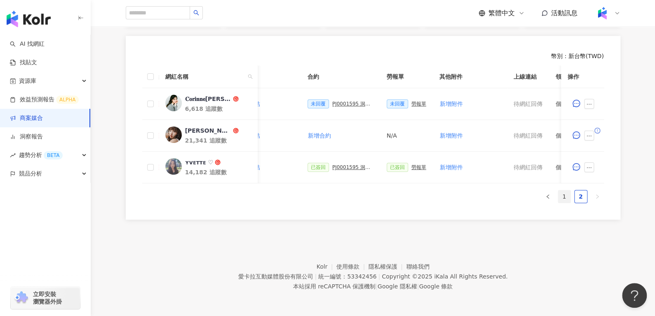
click at [562, 194] on link "1" at bounding box center [564, 196] width 12 height 12
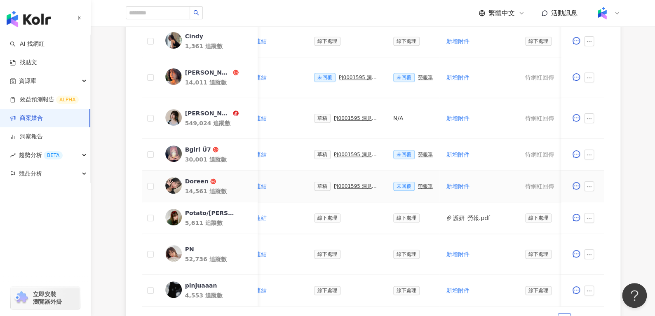
scroll to position [266, 0]
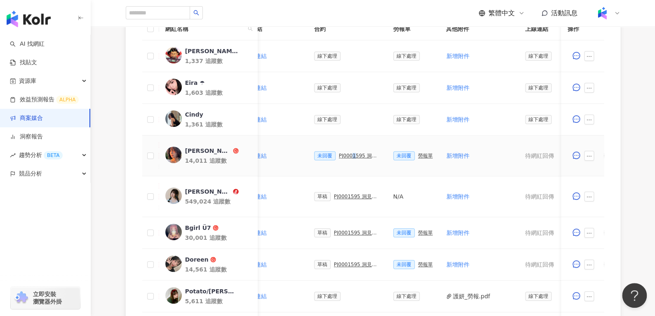
drag, startPoint x: 346, startPoint y: 158, endPoint x: 344, endPoint y: 153, distance: 5.7
click at [346, 153] on div "未回覆 PJ0001595 洞⾒數位_護妍天使印彩貼 _202507_KOL專案" at bounding box center [347, 155] width 66 height 9
click at [344, 153] on div "PJ0001595 洞⾒數位_護妍天使印彩貼 _202507_KOL專案" at bounding box center [359, 156] width 41 height 6
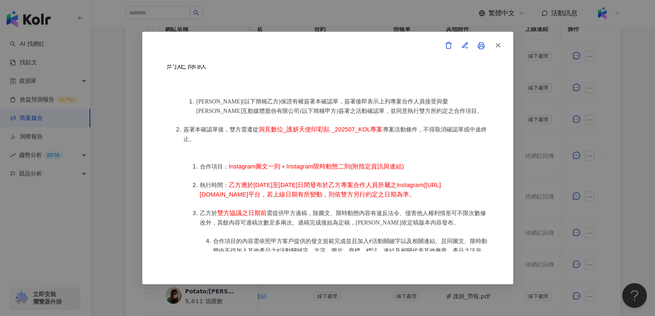
scroll to position [367, 0]
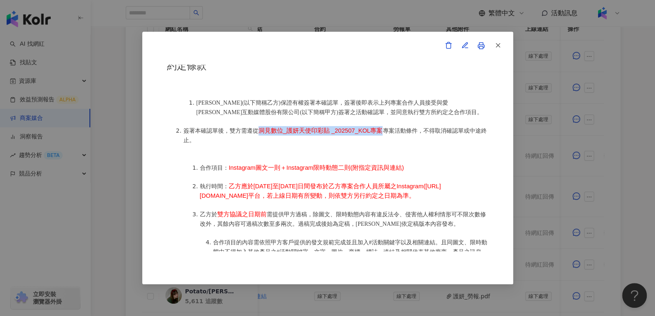
drag, startPoint x: 258, startPoint y: 124, endPoint x: 381, endPoint y: 122, distance: 123.7
click at [381, 126] on li "簽署本確認單後，雙方需遵從 洞⾒數位_護妍天使印彩貼 _202507_KOL專案 專案活動條件，不得取消確認單或中途終止。" at bounding box center [335, 135] width 305 height 19
copy span "洞⾒數位_護妍天使印彩貼 _202507_KOL專案"
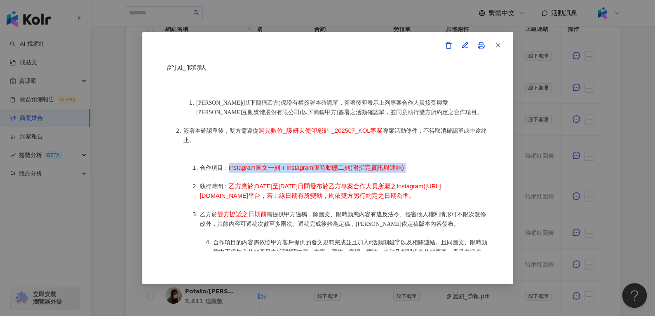
drag, startPoint x: 228, startPoint y: 164, endPoint x: 403, endPoint y: 164, distance: 175.6
click at [403, 164] on li "合作項目： Instagram圖文一則＋Instagram限時動態二則(附指定資訊與連結)" at bounding box center [344, 167] width 289 height 9
copy li "Instagram圖文一則＋Instagram限時動態二則(附指定資訊與連結)"
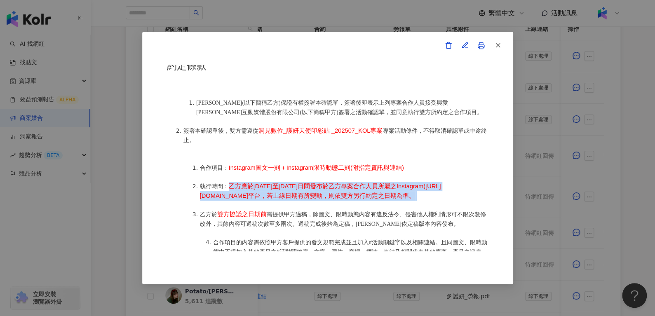
drag, startPoint x: 229, startPoint y: 182, endPoint x: 221, endPoint y: 202, distance: 21.6
click at [221, 201] on li "執行時間： 乙方應於2025年8月25日至2025年9月5日間發布於乙方專案合作人員所屬之Instagram(https://www.instagram.co…" at bounding box center [344, 191] width 289 height 19
copy li "乙方應於2025年8月25日至2025年9月5日間發布於乙方專案合作人員所屬之Instagram(https://www.instagram.com/hsin…"
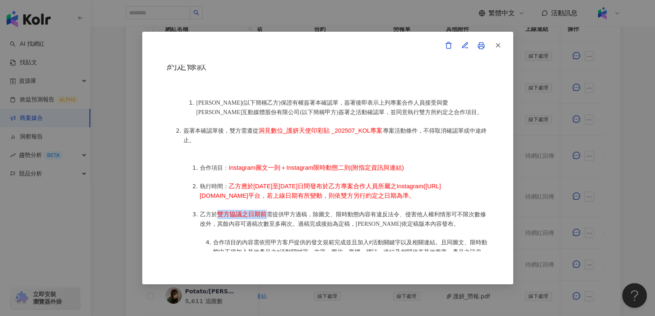
drag, startPoint x: 217, startPoint y: 222, endPoint x: 263, endPoint y: 217, distance: 45.6
click at [263, 217] on li "乙方於 雙方協議之日期前 需提供甲方過稿，除圖文、限時動態內容有違反法令、侵害他人權利情形可不限次數修改外，其餘內容可過稿次數至多兩次。過稿完成後始為定稿，乙…" at bounding box center [344, 219] width 289 height 19
copy span "雙方協議之日期前"
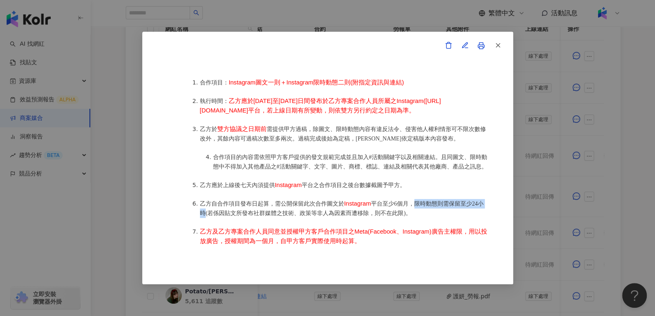
drag, startPoint x: 416, startPoint y: 216, endPoint x: 209, endPoint y: 226, distance: 206.8
click at [209, 216] on span "平台至少6個月，限時動態則需保留至少24小時(若係因貼文所發布社群媒體之技術、政策等非人為因素而遭移除，則不在此限)。" at bounding box center [342, 209] width 284 height 16
copy span "限時動態則需保留至少24小時"
click at [367, 212] on li "乙方自合作項目發布日起算，需公開保留此次合作圖文於 Instagram 平台至少6個月，限時動態則需保留至少24小時(若係因貼文所發布社群媒體之技術、政策等非…" at bounding box center [344, 208] width 289 height 19
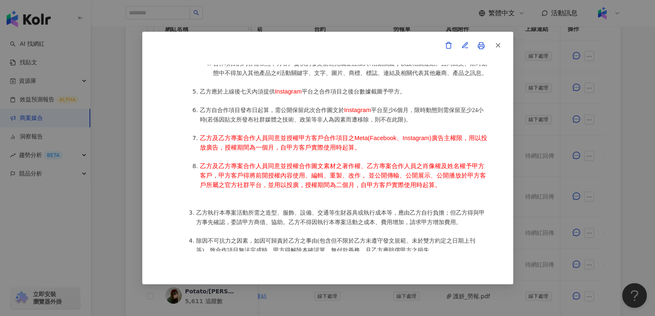
scroll to position [548, 0]
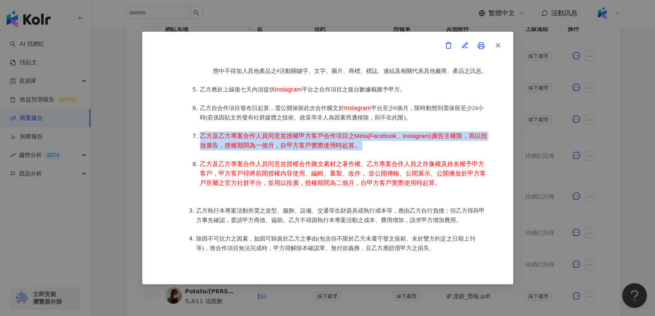
drag, startPoint x: 359, startPoint y: 159, endPoint x: 200, endPoint y: 149, distance: 159.5
click at [200, 149] on li "乙方及乙方專案合作人員同意並授權甲方客戶合作項目之Meta(Facebook、Instagram)廣告主權限，用以投放廣告，授權期間為一個月，自甲方客戶實際使…" at bounding box center [344, 141] width 289 height 19
copy li "乙方及乙方專案合作人員同意並授權甲方客戶合作項目之Meta(Facebook、Instagram)廣告主權限，用以投放廣告，授權期間為一個月，自甲方客戶實際使…"
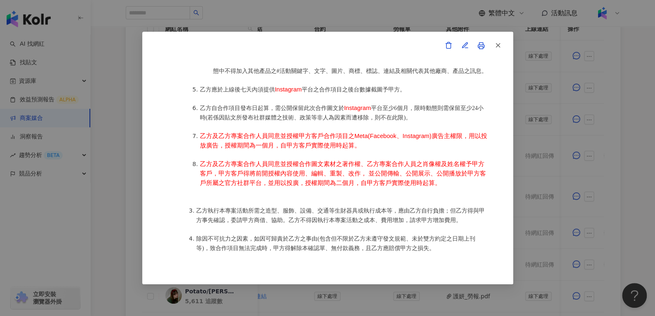
click at [294, 188] on li "乙方及乙方專案合作人員同意並授權合作圖文素材之著作權、乙方專案合作人員之肖像權及姓名權予甲方客戶，甲方客戶得將前開授權內容使用、編輯、重製、改作， 並公開傳輸…" at bounding box center [344, 174] width 289 height 28
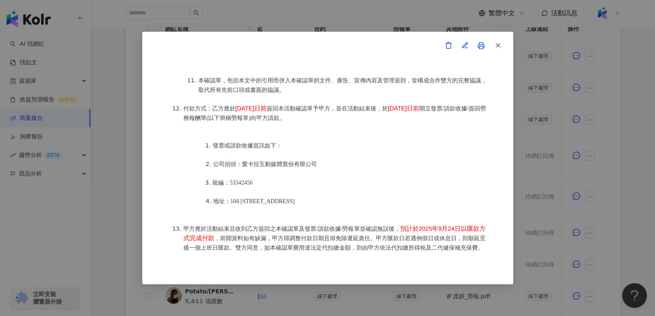
scroll to position [976, 0]
drag, startPoint x: 233, startPoint y: 114, endPoint x: 283, endPoint y: 116, distance: 49.9
click at [283, 116] on li "付款方式：乙方應於 2025年8月26日前 簽回本活動確認單予甲方，並在活動結束後，於 2025年8月26日前 開立發票/請款收據/簽回勞務報酬單(以下簡稱勞…" at bounding box center [335, 114] width 305 height 19
copy span "2025年8月26日前"
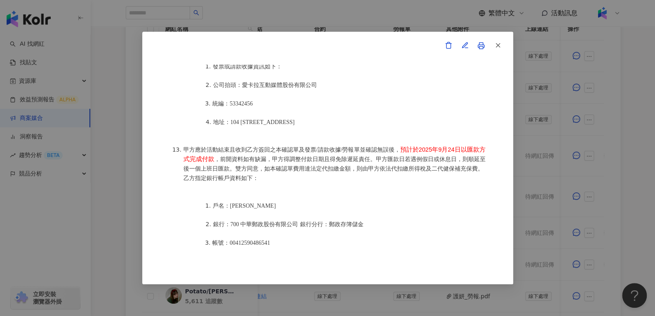
scroll to position [1056, 0]
drag, startPoint x: 403, startPoint y: 153, endPoint x: 219, endPoint y: 162, distance: 184.1
click at [219, 162] on li "甲方應於活動結束且收到乙方簽回之本確認單及發票/請款收據/勞報單並確認無誤後， 預計於2025年9月24日以匯款方式完成付款 ，前開資料如有缺漏，甲方得調整付…" at bounding box center [335, 164] width 305 height 38
copy span "預計於2025年9月24日以匯款方式完成付款"
click at [491, 39] on button "button" at bounding box center [497, 46] width 16 height 16
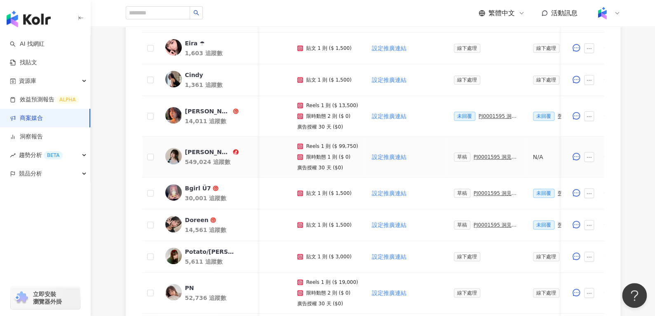
scroll to position [0, 42]
drag, startPoint x: 334, startPoint y: 146, endPoint x: 350, endPoint y: 147, distance: 15.7
click at [350, 147] on p "Reels 1 則 ($ 99,750)" at bounding box center [332, 146] width 52 height 6
copy p "99,750"
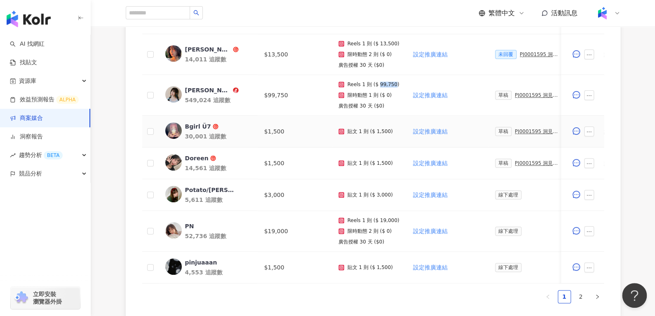
scroll to position [0, 152]
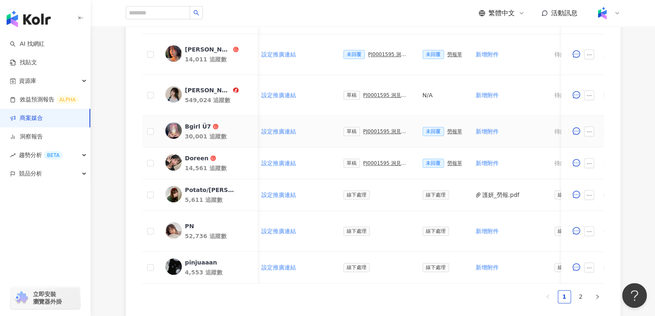
click at [375, 132] on div "PJ0001595 洞⾒數位_護妍天使印彩貼 _202507_KOL專案" at bounding box center [386, 132] width 46 height 6
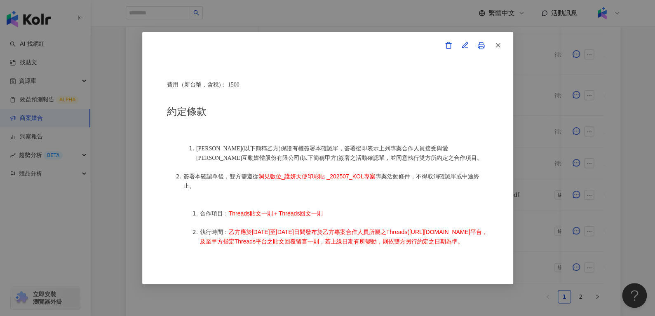
scroll to position [369, 0]
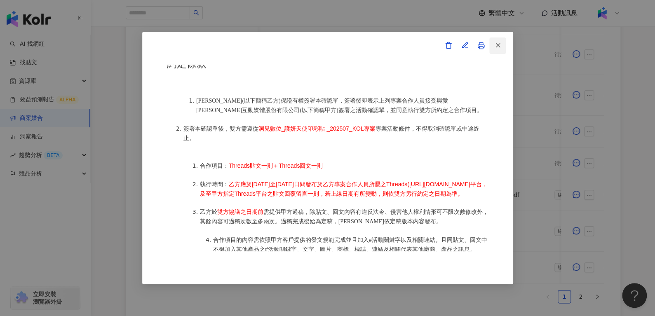
click at [499, 49] on span "button" at bounding box center [497, 45] width 7 height 9
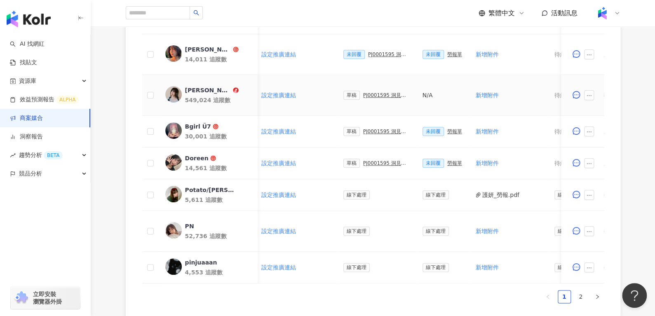
click at [365, 92] on div "PJ0001595 洞⾒數位_護妍天使印彩貼 _202507_KOL專案" at bounding box center [386, 95] width 46 height 6
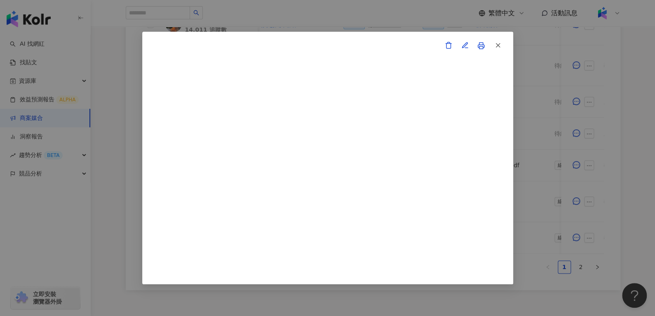
scroll to position [396, 0]
click at [503, 52] on button "button" at bounding box center [497, 46] width 16 height 16
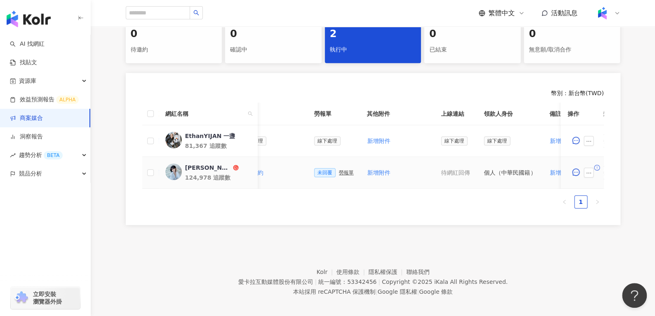
scroll to position [0, 252]
click at [383, 170] on span "新增附件" at bounding box center [385, 172] width 23 height 7
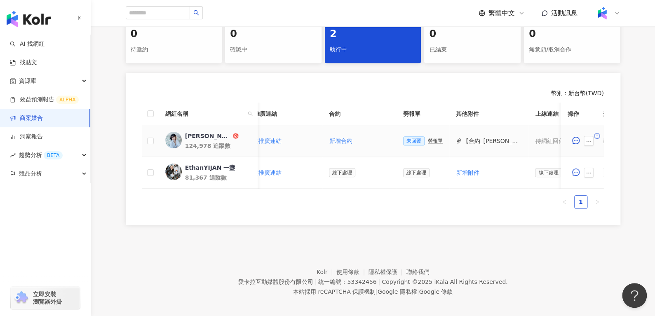
scroll to position [0, 269]
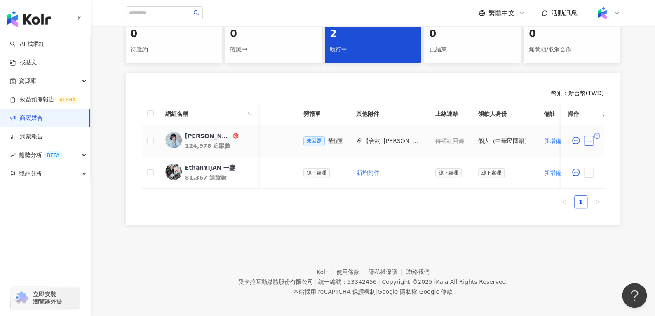
click at [589, 141] on icon "ellipsis" at bounding box center [589, 142] width 6 height 6
click at [600, 246] on span "查看帳務資訊" at bounding box center [607, 243] width 35 height 9
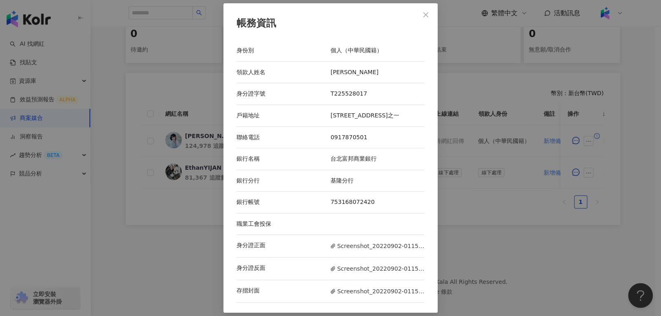
click at [430, 12] on span "Close" at bounding box center [426, 15] width 16 height 7
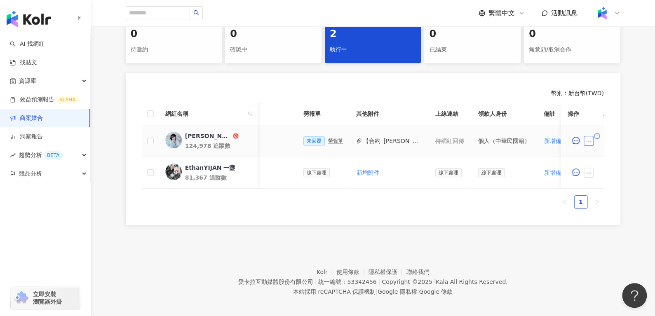
click at [589, 139] on icon "ellipsis" at bounding box center [589, 142] width 6 height 6
click at [599, 203] on span "新增附件" at bounding box center [601, 206] width 23 height 7
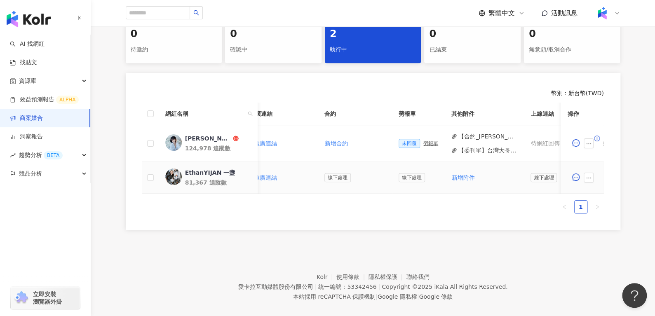
scroll to position [0, 171]
click at [463, 174] on span "新增附件" at bounding box center [466, 177] width 23 height 7
